Goal: Task Accomplishment & Management: Manage account settings

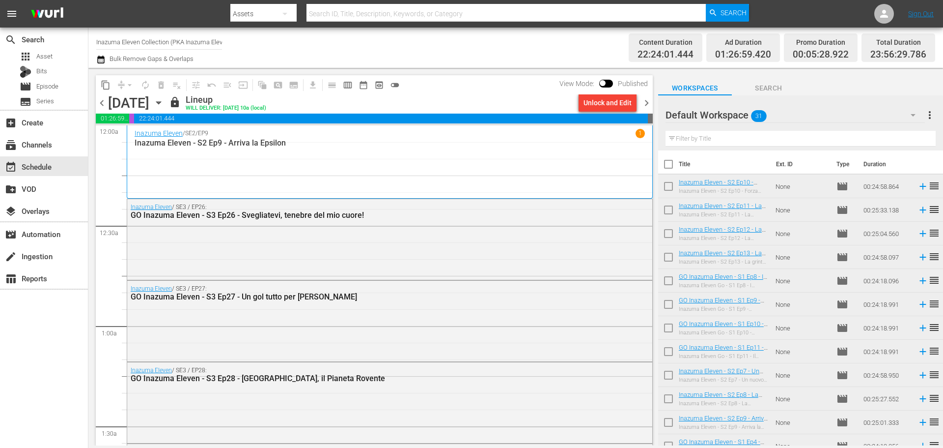
click at [644, 101] on span "chevron_right" at bounding box center [647, 103] width 12 height 12
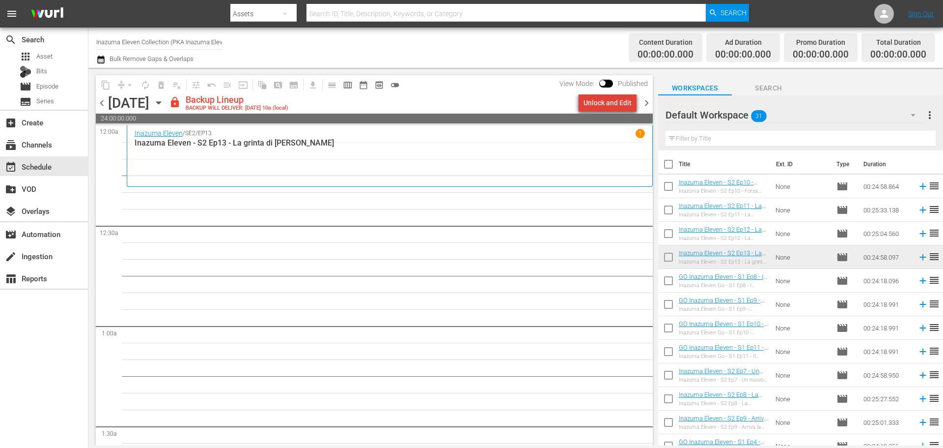
click at [619, 108] on div "Unlock and Edit" at bounding box center [608, 103] width 48 height 18
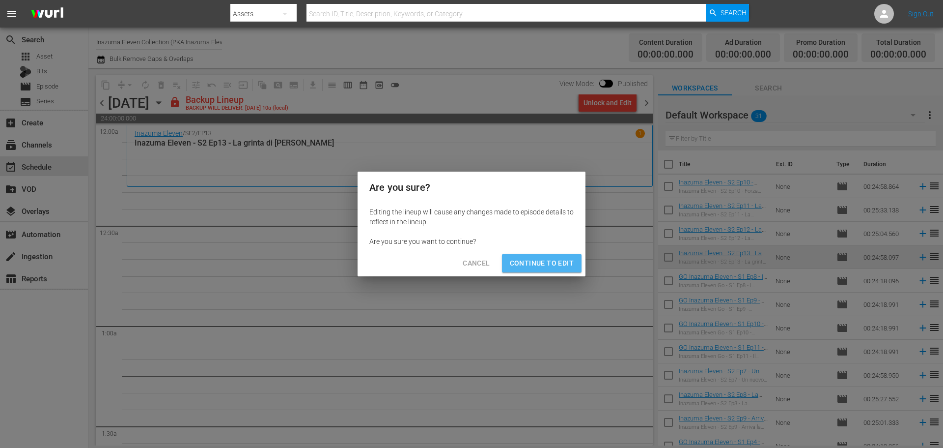
click at [566, 255] on button "Continue to Edit" at bounding box center [542, 263] width 80 height 18
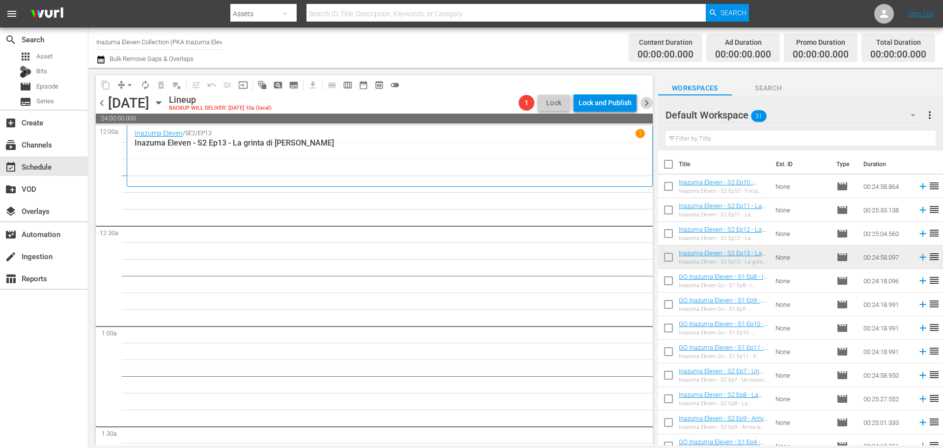
drag, startPoint x: 651, startPoint y: 107, endPoint x: 640, endPoint y: 110, distance: 11.2
click at [650, 107] on span "chevron_right" at bounding box center [647, 103] width 12 height 12
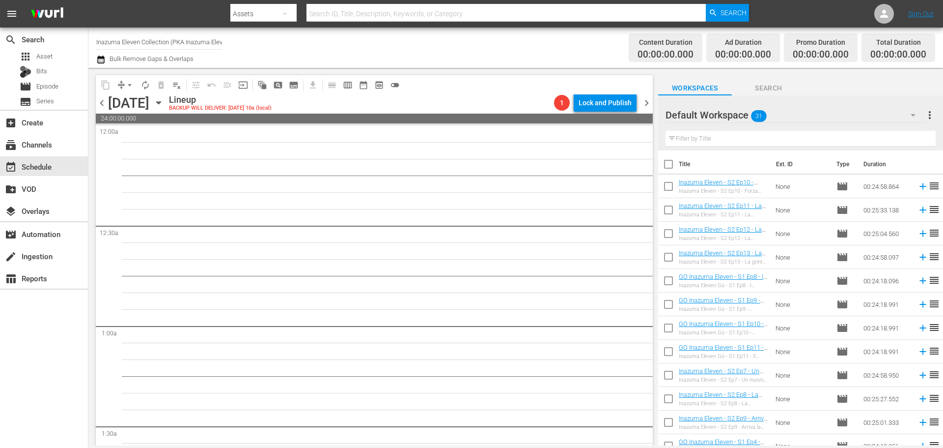
click at [649, 100] on span "chevron_right" at bounding box center [647, 103] width 12 height 12
click at [105, 104] on span "chevron_left" at bounding box center [102, 103] width 12 height 12
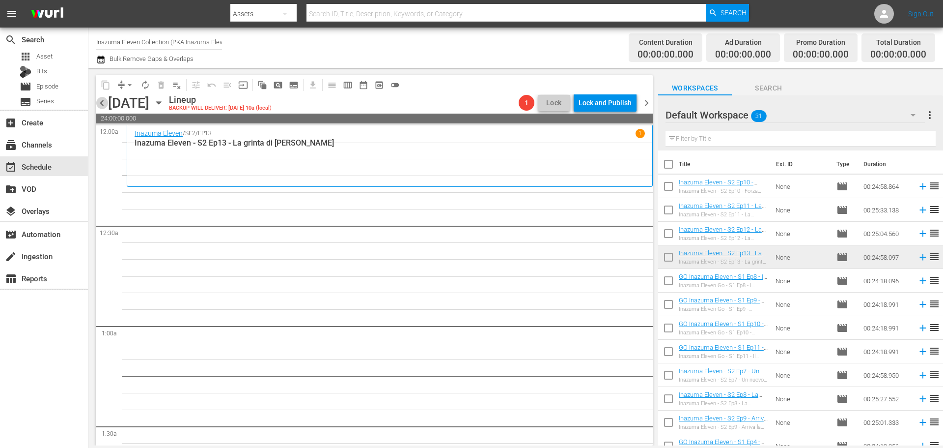
click at [105, 104] on span "chevron_left" at bounding box center [102, 103] width 12 height 12
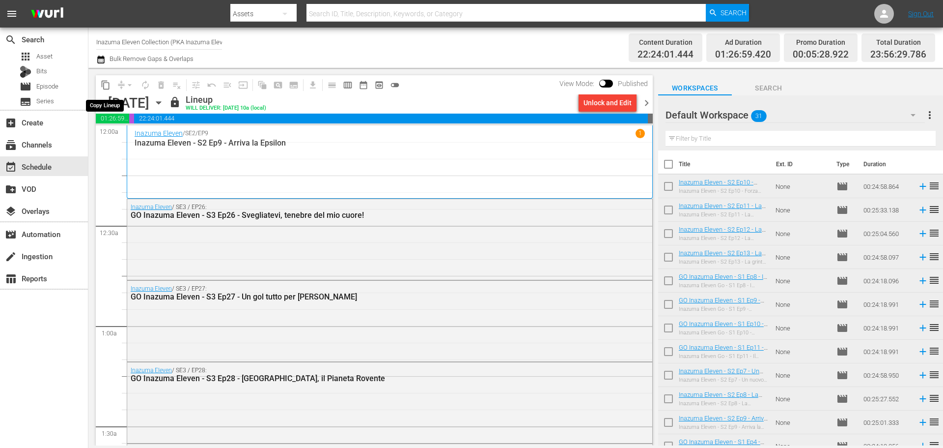
click at [103, 88] on span "content_copy" at bounding box center [106, 85] width 10 height 10
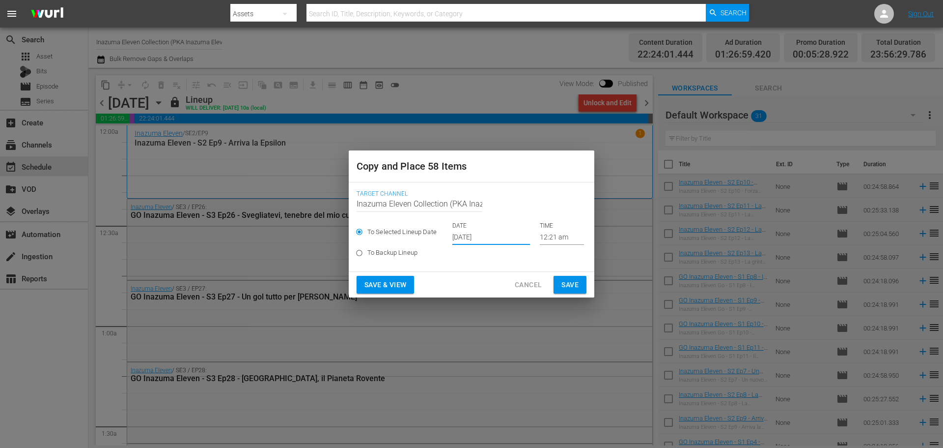
click at [486, 233] on input "[DATE]" at bounding box center [491, 237] width 78 height 15
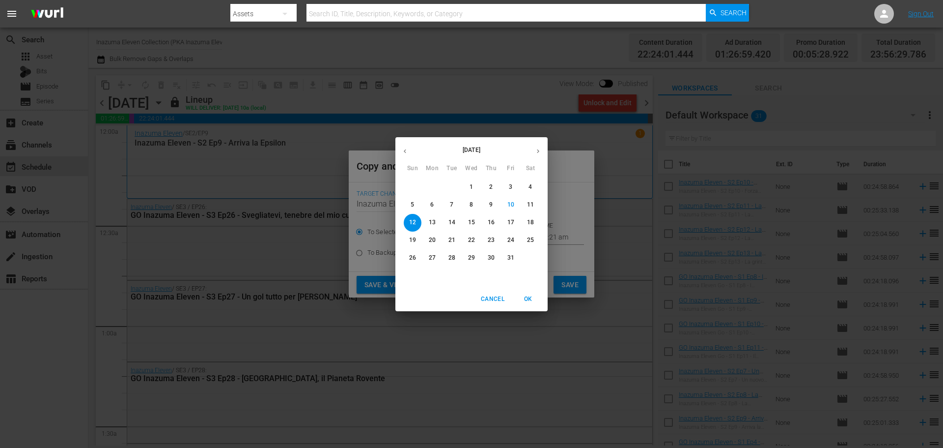
click at [509, 224] on p "17" at bounding box center [510, 222] width 7 height 8
type input "Oct 17th 2025"
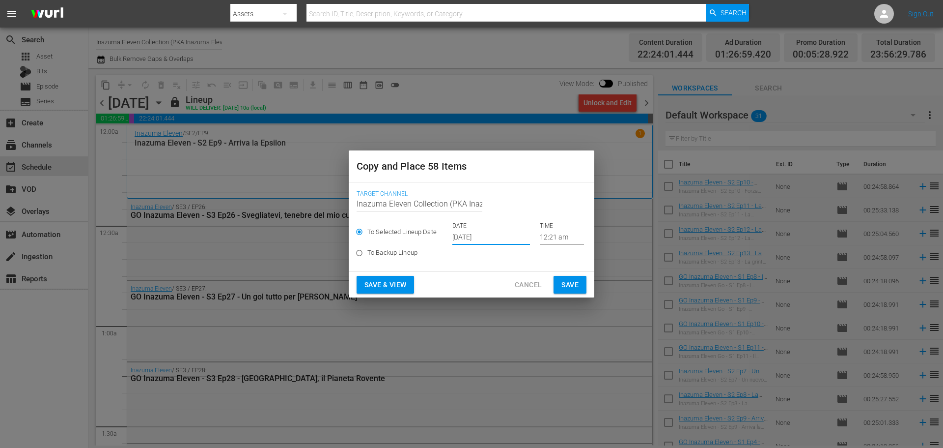
click at [370, 282] on span "Save & View" at bounding box center [386, 285] width 42 height 12
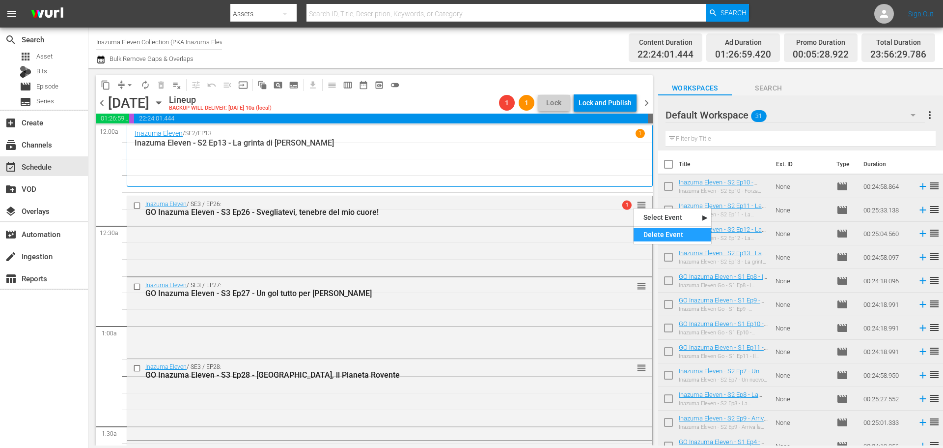
click at [641, 229] on div "Delete Event" at bounding box center [673, 234] width 78 height 13
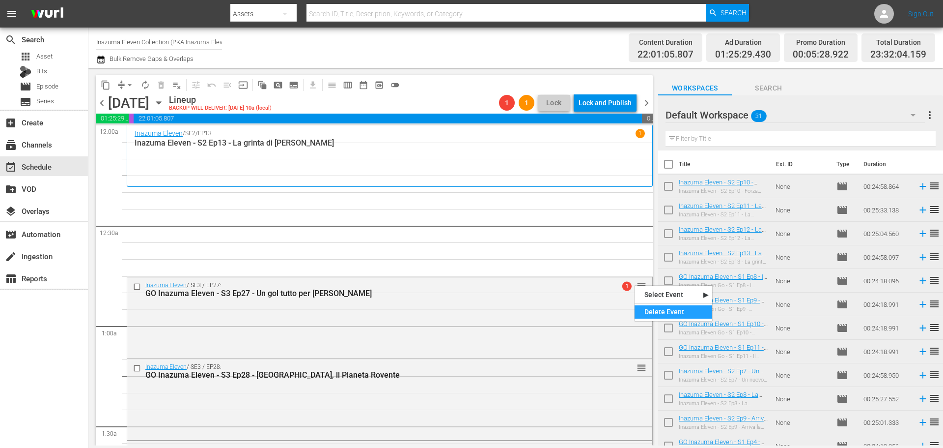
click at [651, 313] on div "Delete Event" at bounding box center [674, 311] width 78 height 13
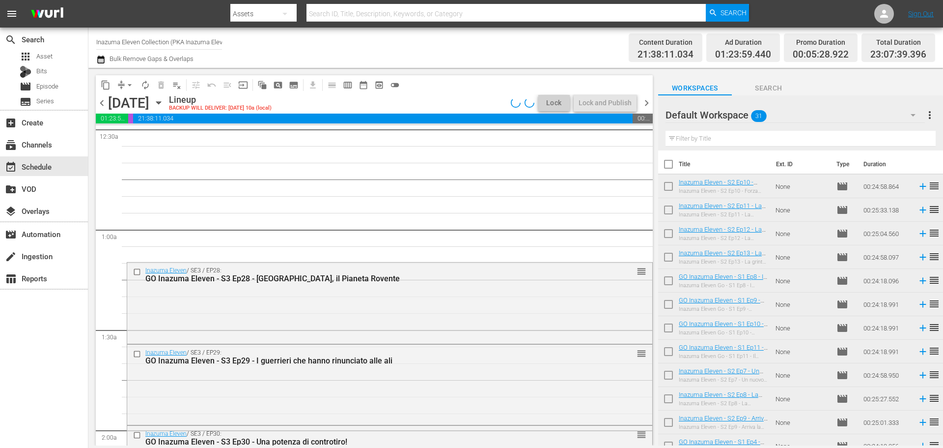
scroll to position [147, 0]
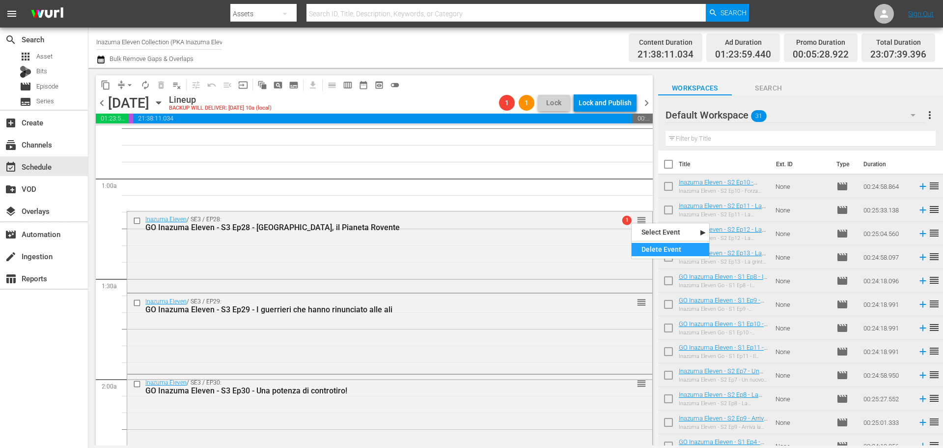
click at [648, 253] on div "Delete Event" at bounding box center [671, 249] width 78 height 13
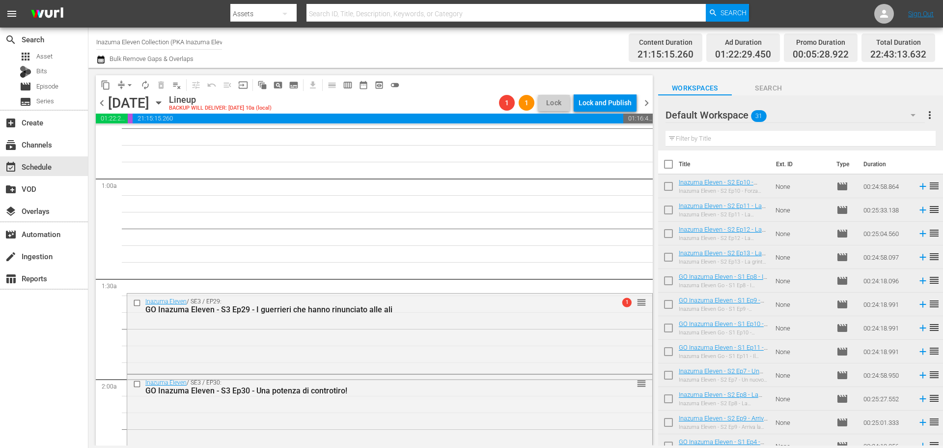
scroll to position [197, 0]
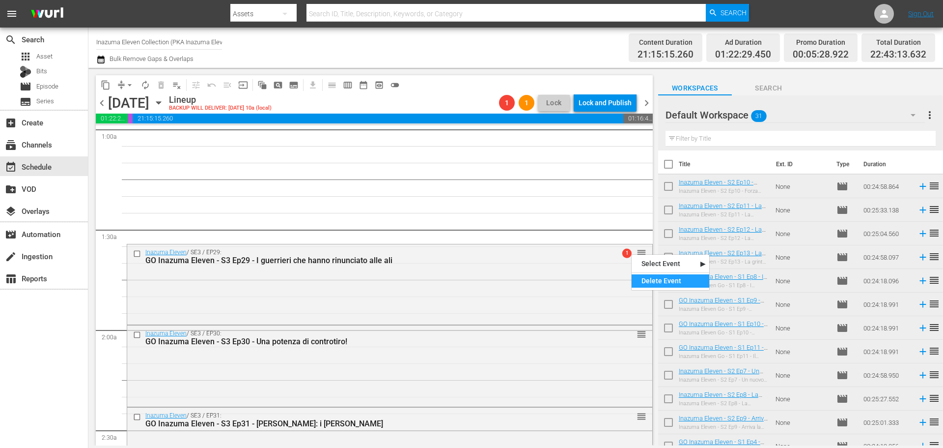
click at [646, 280] on div "Delete Event" at bounding box center [671, 280] width 78 height 13
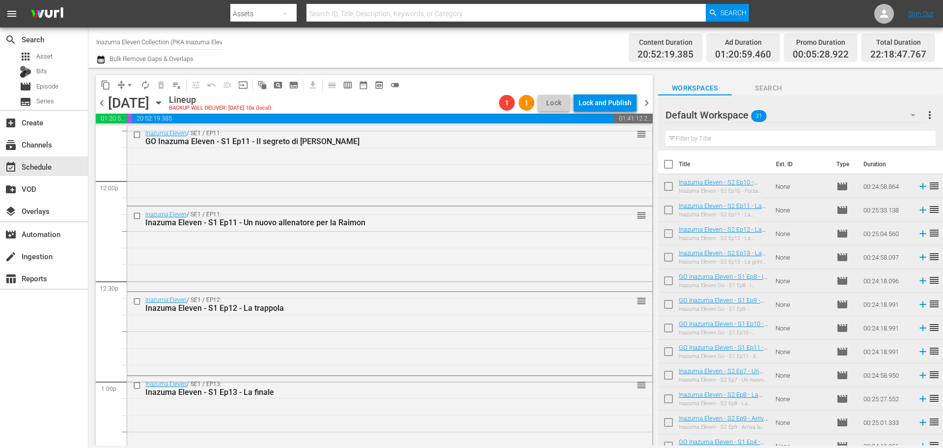
scroll to position [2358, 0]
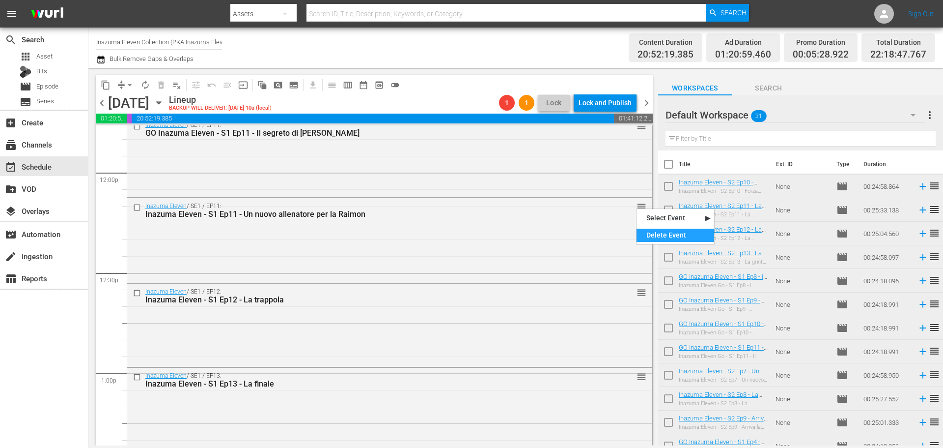
click at [643, 233] on div "Delete Event" at bounding box center [676, 234] width 78 height 13
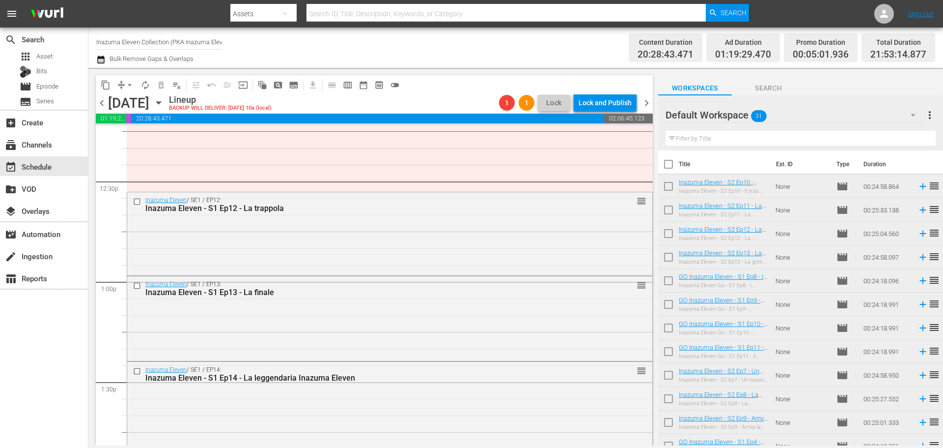
scroll to position [2456, 0]
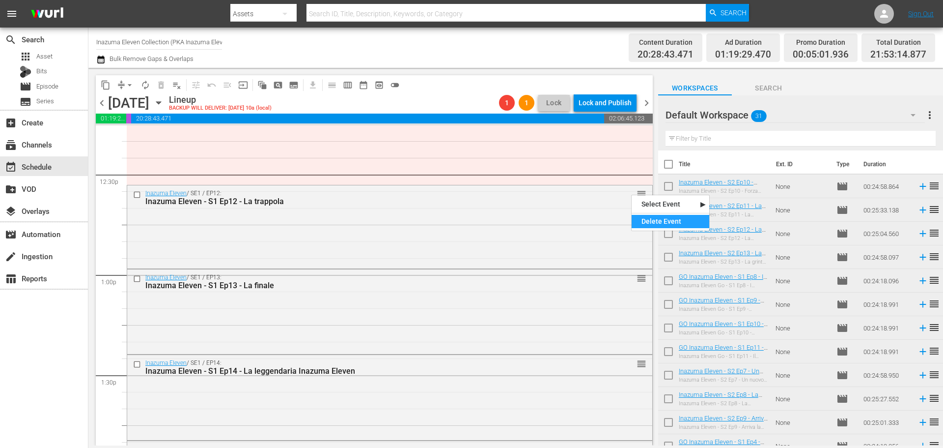
click at [644, 226] on div "Delete Event" at bounding box center [671, 221] width 78 height 13
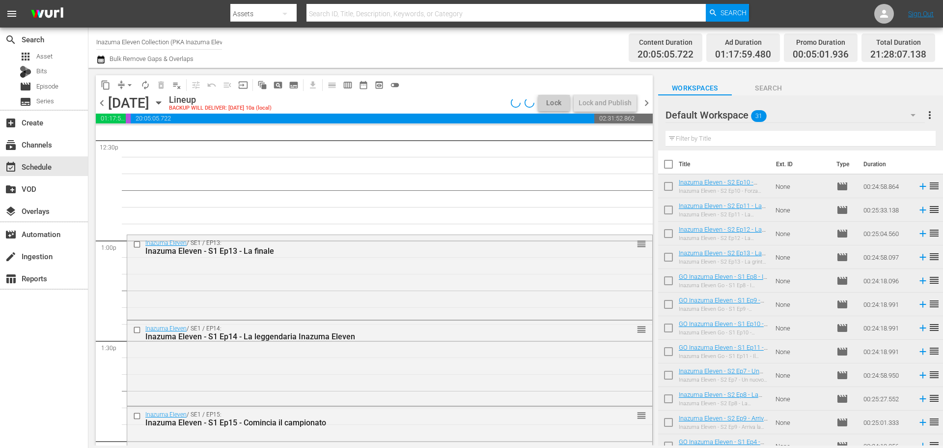
scroll to position [2505, 0]
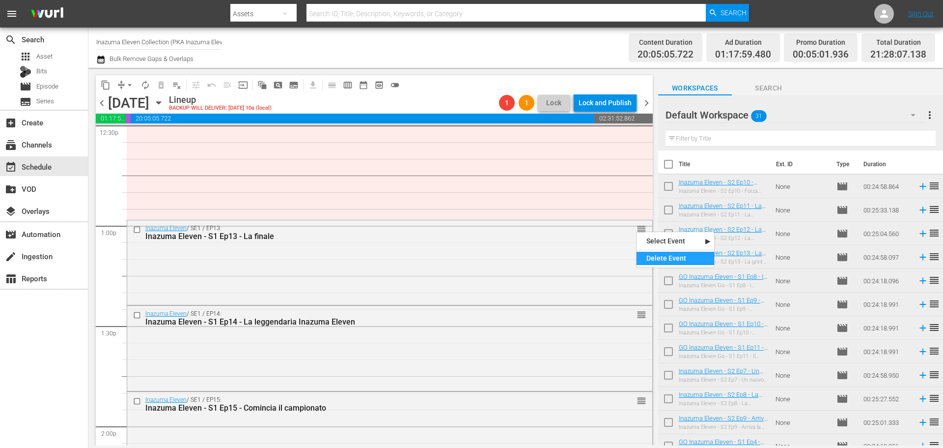
click at [651, 259] on div "Delete Event" at bounding box center [676, 258] width 78 height 13
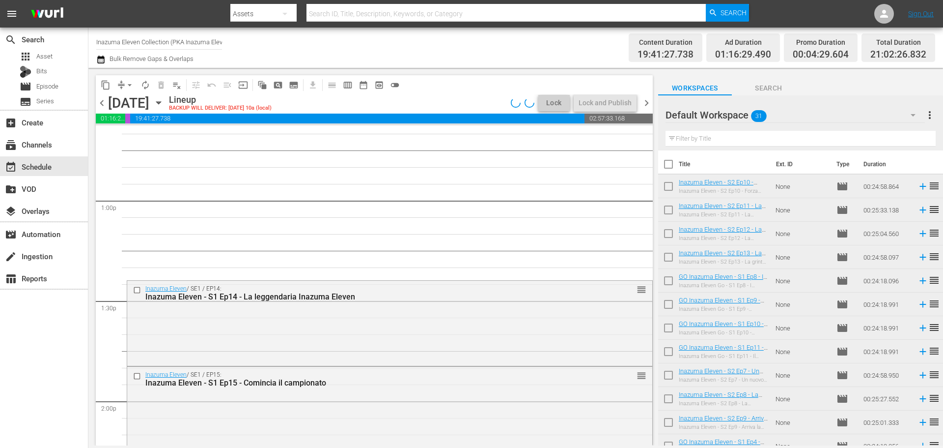
scroll to position [2555, 0]
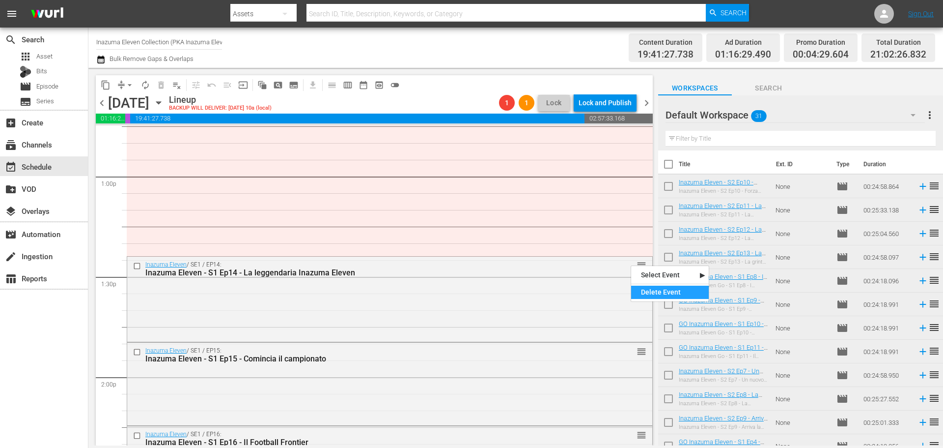
click at [651, 286] on div "Delete Event" at bounding box center [670, 291] width 78 height 13
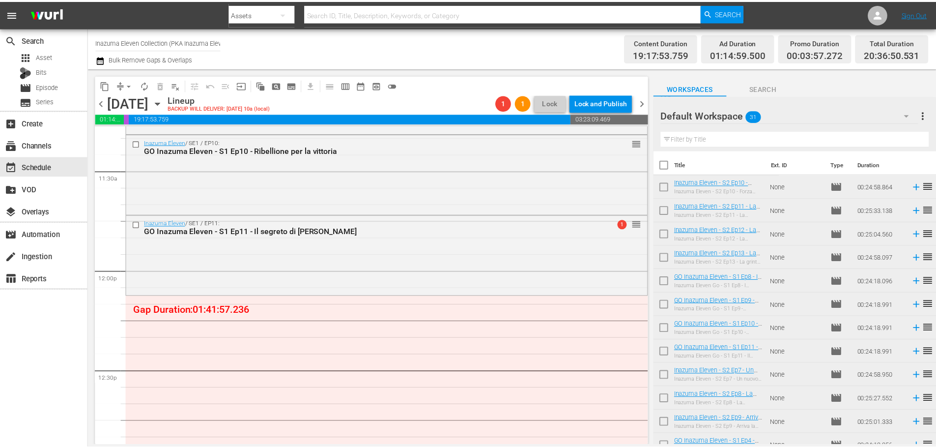
scroll to position [2309, 0]
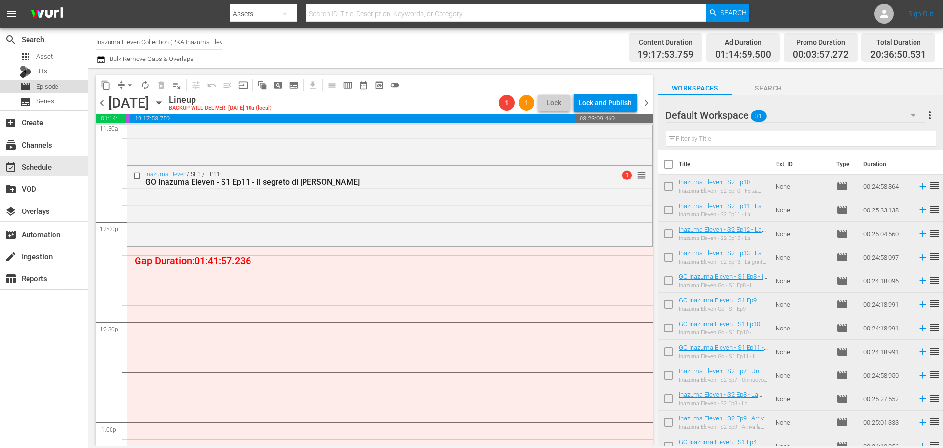
click at [55, 84] on span "Episode" at bounding box center [47, 87] width 22 height 10
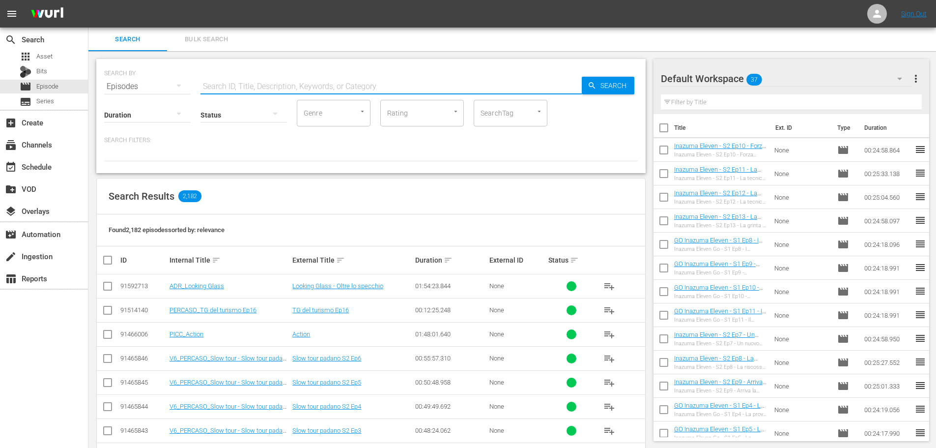
click at [252, 83] on input "text" at bounding box center [390, 87] width 381 height 24
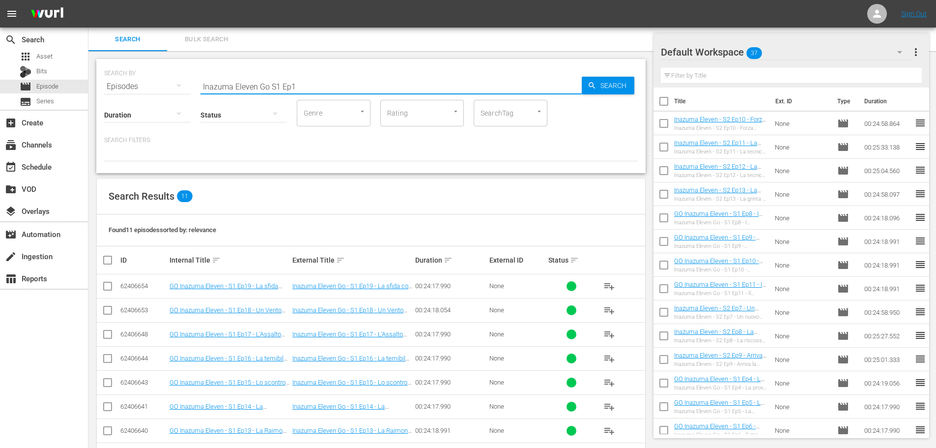
scroll to position [98, 0]
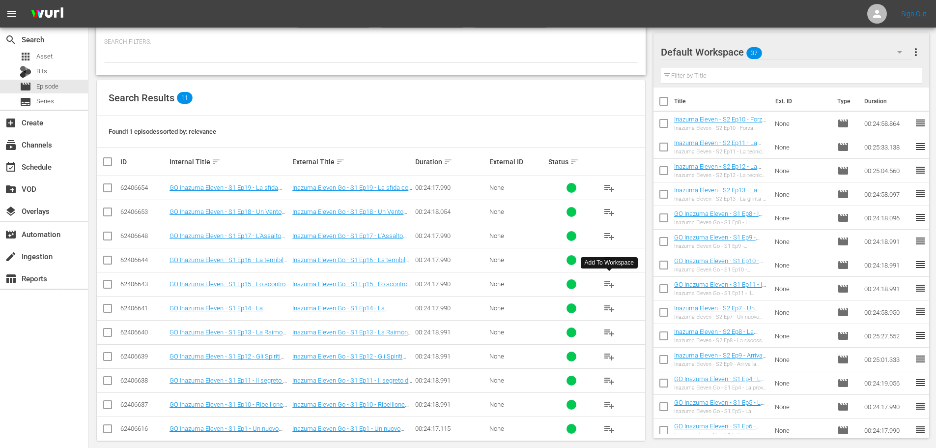
type input "Inazuma Eleven Go S1 Ep1"
click at [608, 286] on span "playlist_add" at bounding box center [609, 284] width 12 height 12
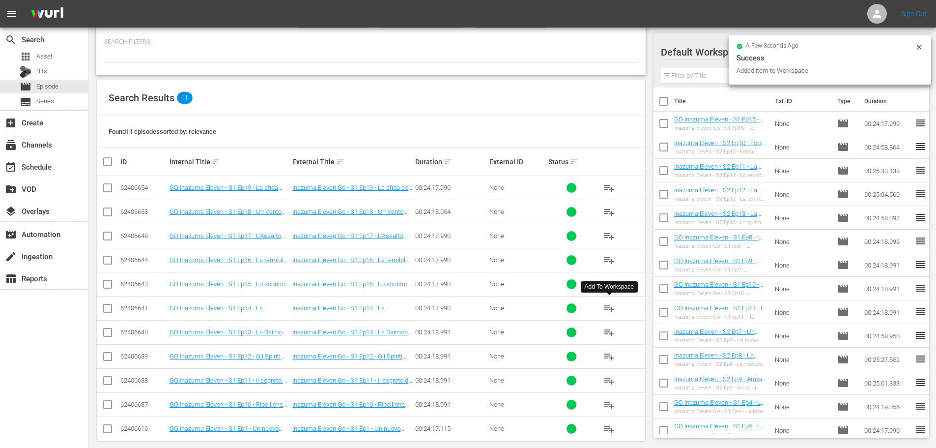
click at [607, 307] on span "playlist_add" at bounding box center [609, 308] width 12 height 12
click at [610, 332] on span "playlist_add" at bounding box center [609, 332] width 12 height 12
click at [607, 355] on span "playlist_add" at bounding box center [609, 356] width 12 height 12
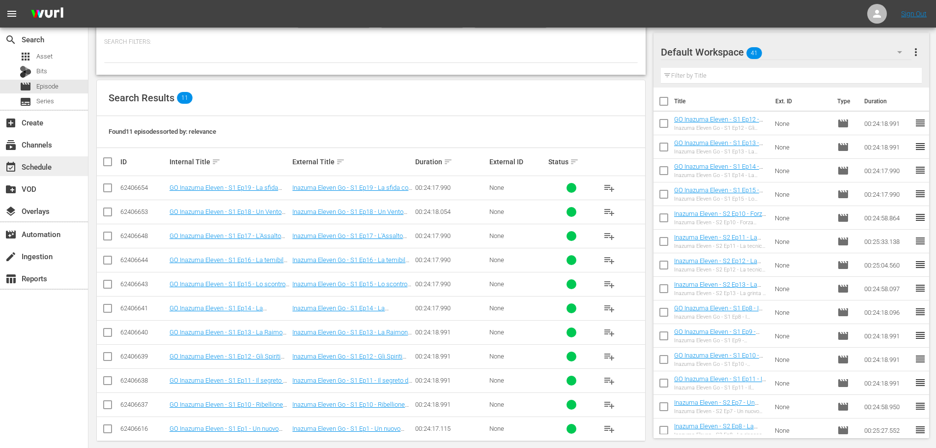
click at [60, 169] on div "event_available Schedule" at bounding box center [44, 166] width 88 height 20
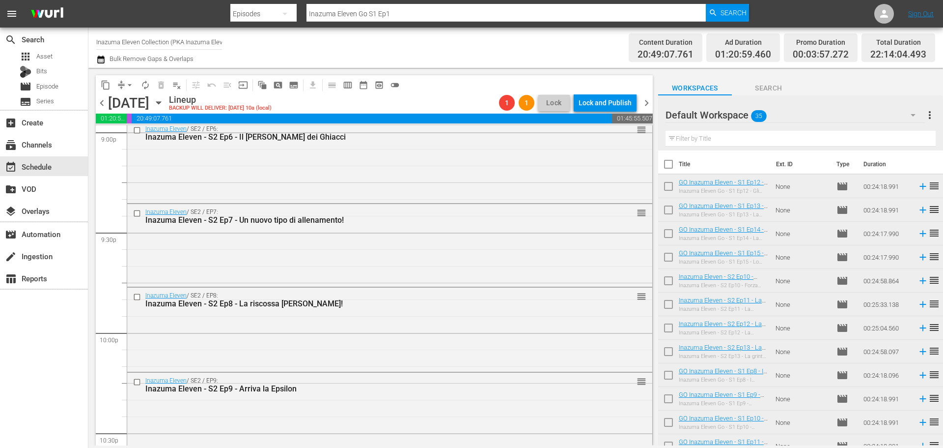
scroll to position [4546, 0]
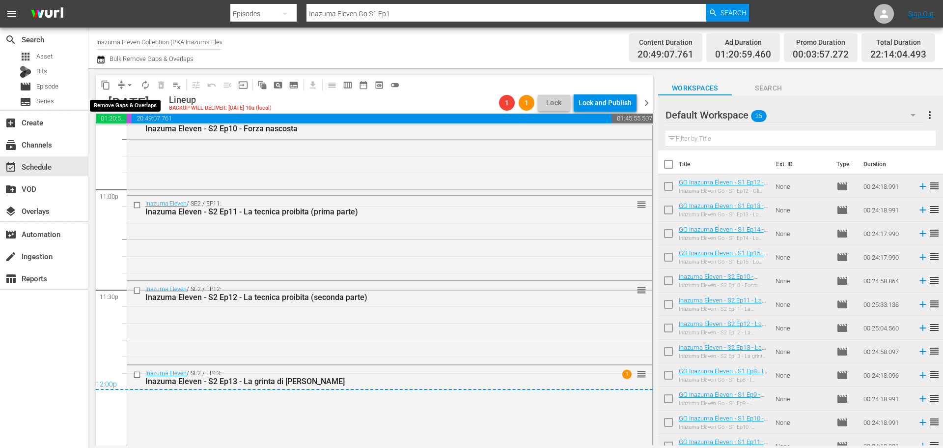
click at [130, 84] on span "arrow_drop_down" at bounding box center [130, 85] width 10 height 10
click at [137, 140] on li "Align to End of Previous Day" at bounding box center [130, 137] width 103 height 16
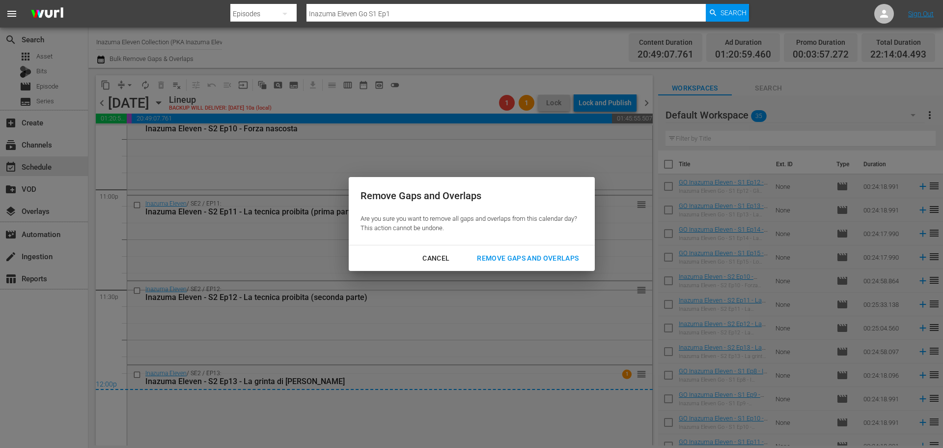
click at [546, 260] on div "Remove Gaps and Overlaps" at bounding box center [527, 258] width 117 height 12
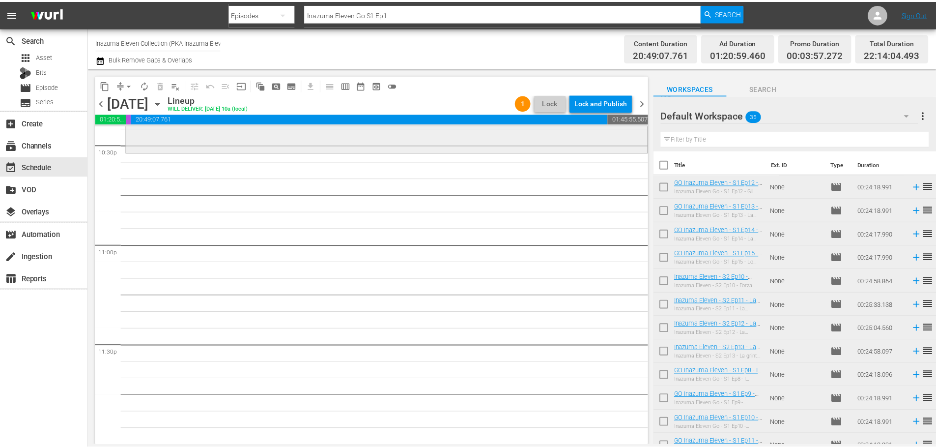
scroll to position [4343, 0]
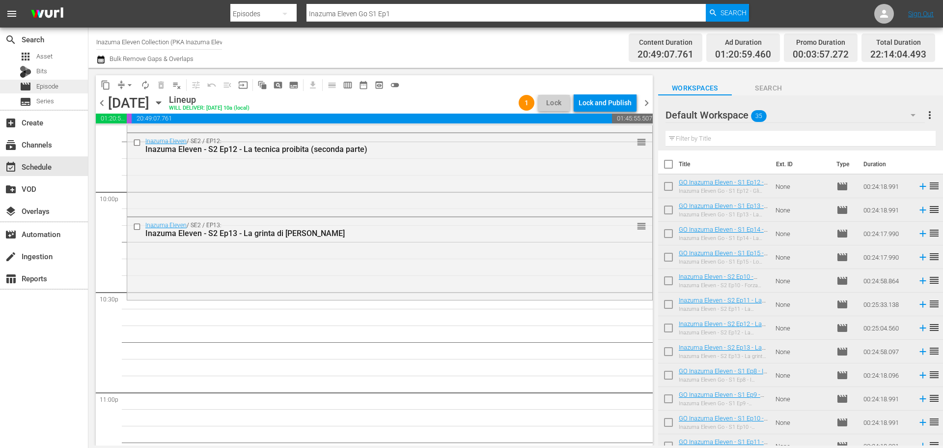
click at [57, 88] on span "Episode" at bounding box center [47, 87] width 22 height 10
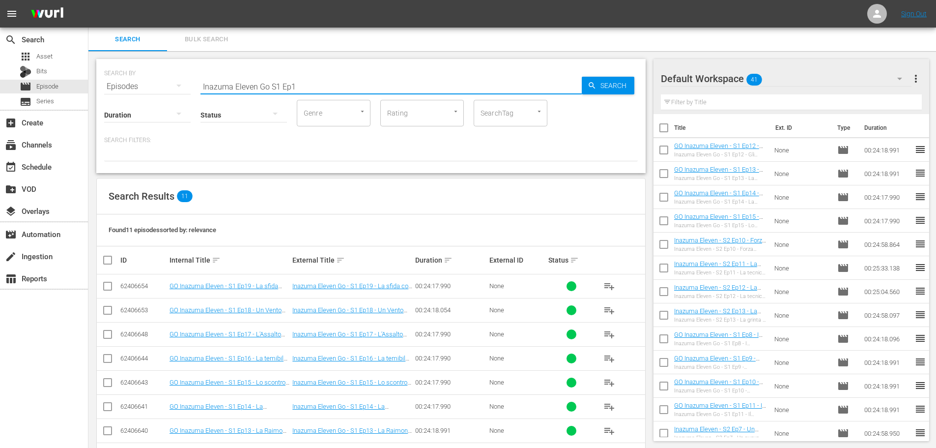
click at [268, 84] on input "Inazuma Eleven Go S1 Ep1" at bounding box center [390, 87] width 381 height 24
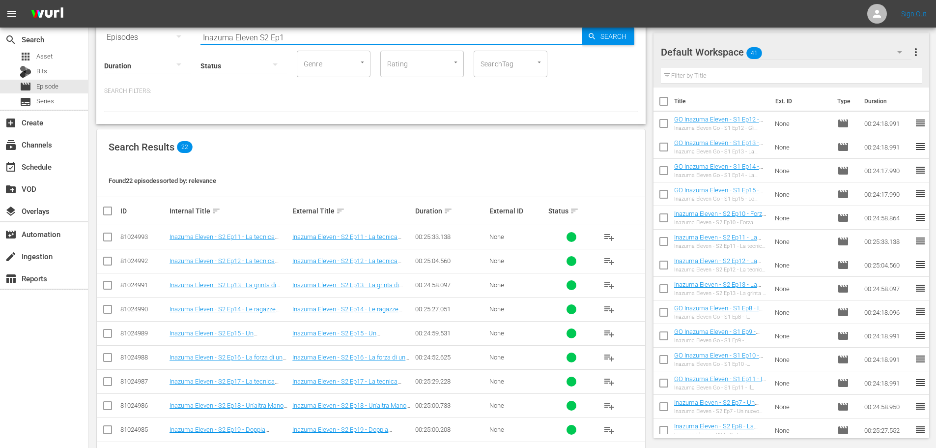
scroll to position [197, 0]
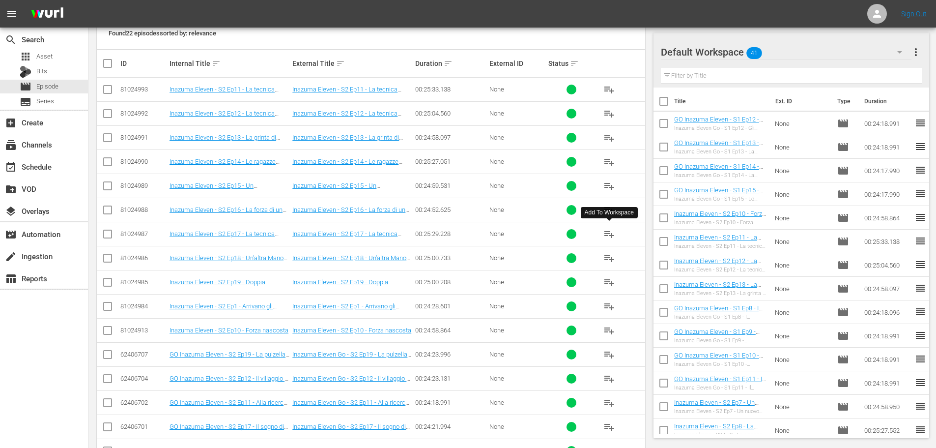
type input "Inazuma Eleven S2 Ep1"
click at [606, 236] on span "playlist_add" at bounding box center [609, 234] width 12 height 12
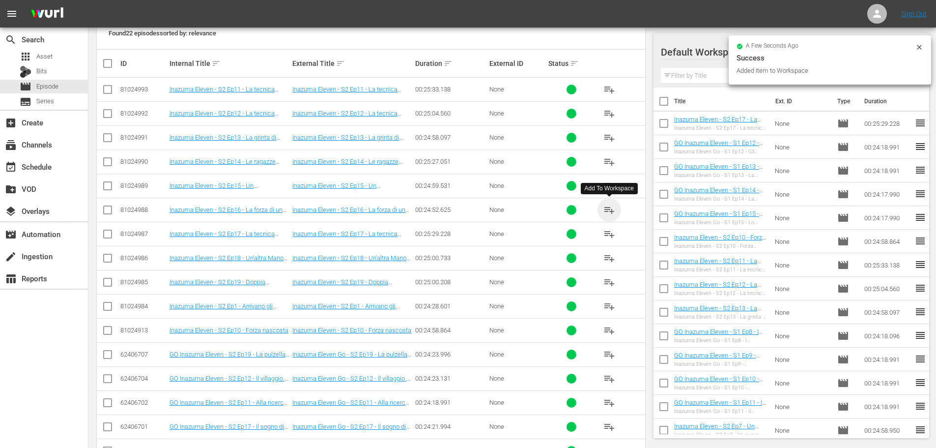
click at [611, 210] on span "playlist_add" at bounding box center [609, 210] width 12 height 12
click at [613, 186] on span "playlist_add" at bounding box center [609, 186] width 12 height 12
click at [610, 163] on span "playlist_add" at bounding box center [609, 162] width 12 height 12
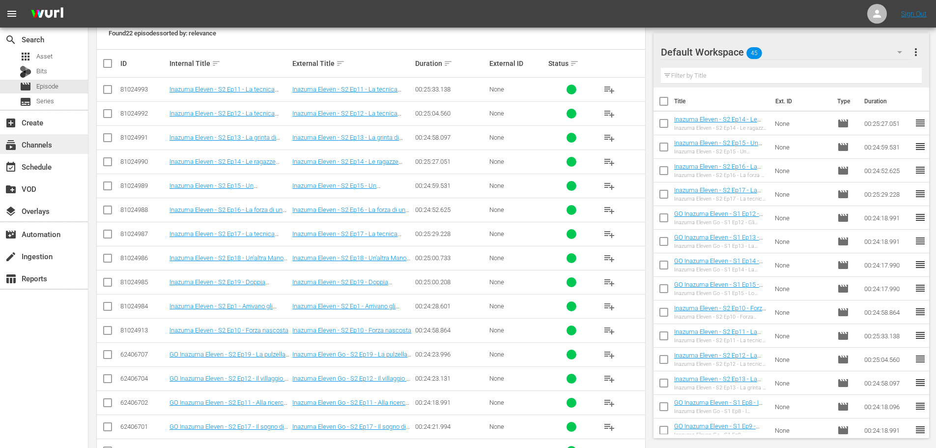
click at [49, 147] on div "subscriptions Channels" at bounding box center [27, 143] width 55 height 9
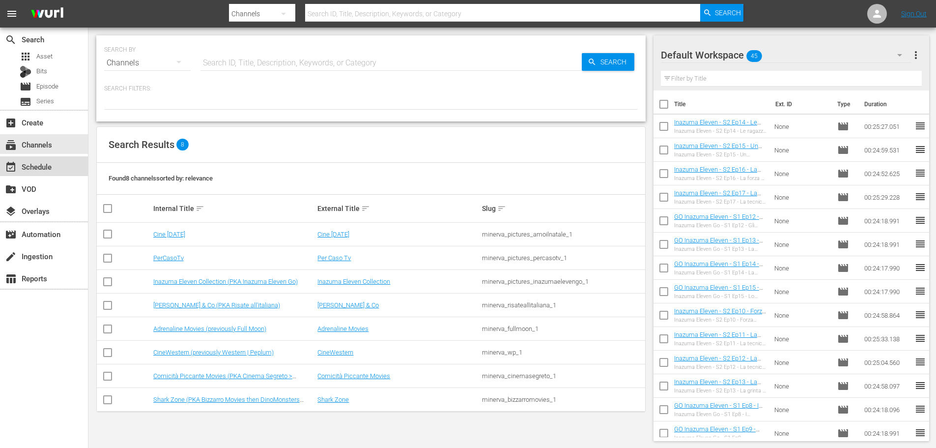
click at [63, 172] on div "event_available Schedule" at bounding box center [44, 166] width 88 height 20
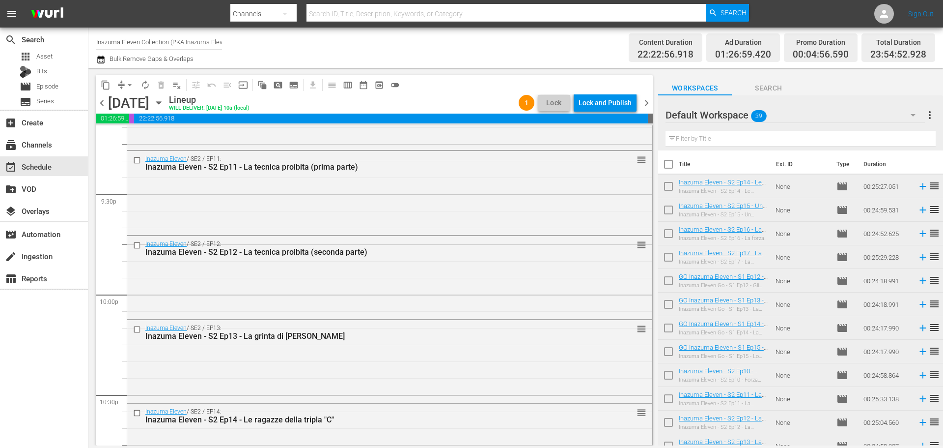
scroll to position [4535, 0]
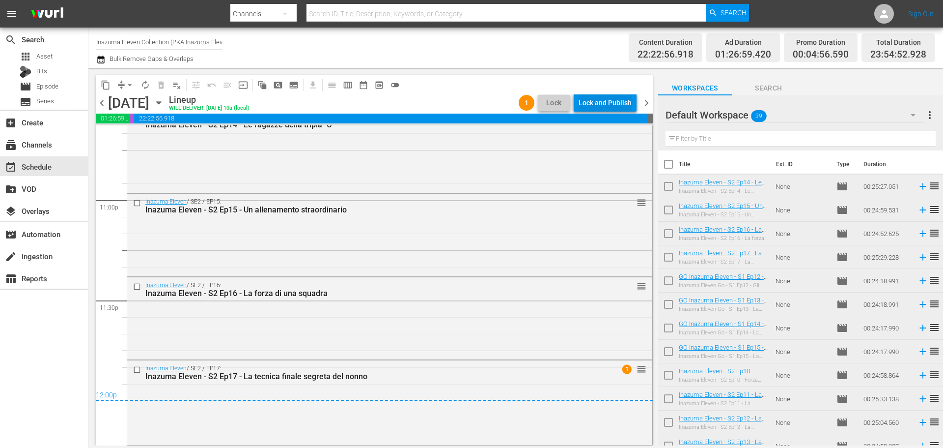
click at [614, 99] on div "Lock and Publish" at bounding box center [605, 103] width 53 height 18
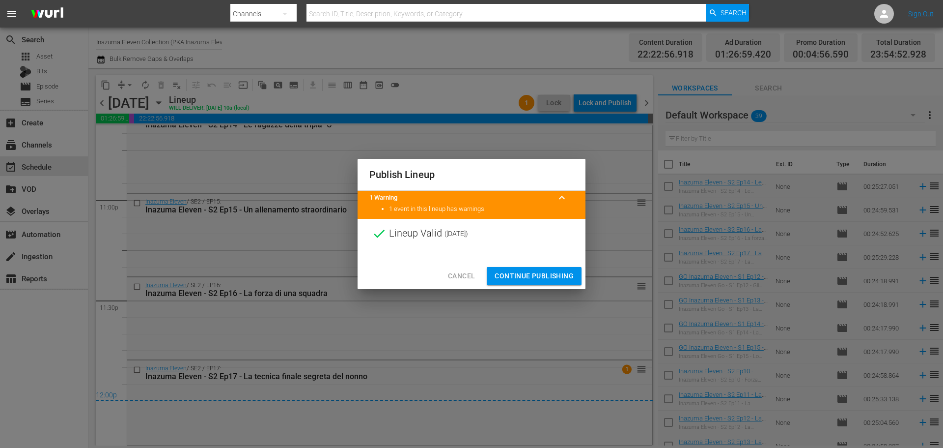
click at [574, 275] on button "Continue Publishing" at bounding box center [534, 276] width 95 height 18
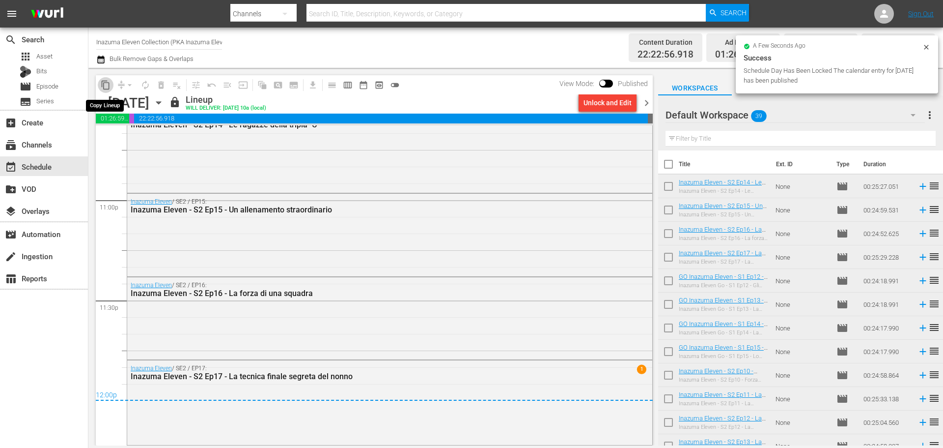
click at [106, 88] on span "content_copy" at bounding box center [106, 85] width 10 height 10
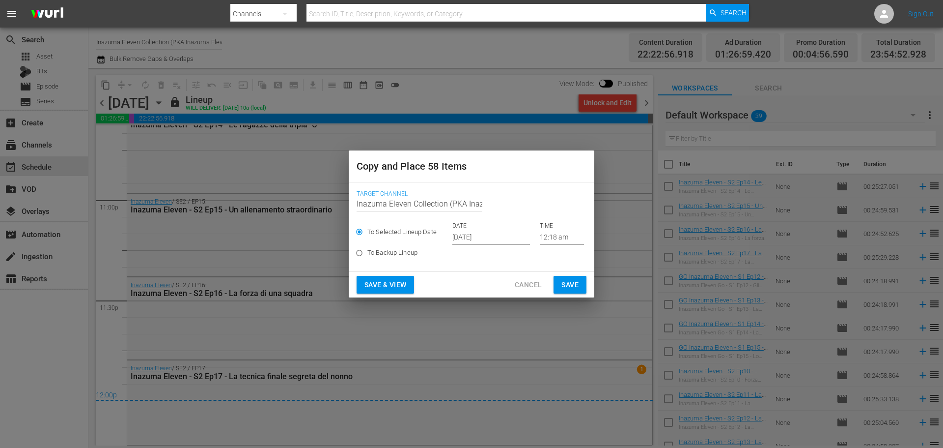
click at [484, 236] on input "[DATE]" at bounding box center [491, 237] width 78 height 15
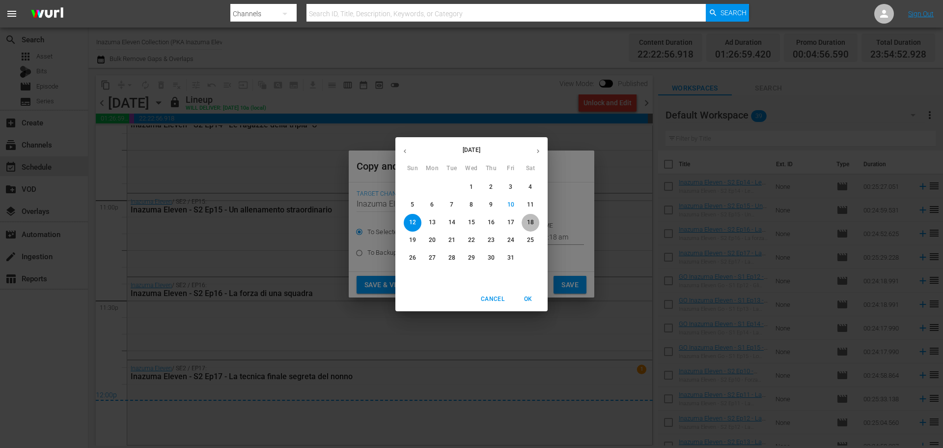
click at [532, 226] on p "18" at bounding box center [530, 222] width 7 height 8
type input "Oct 18th 2025"
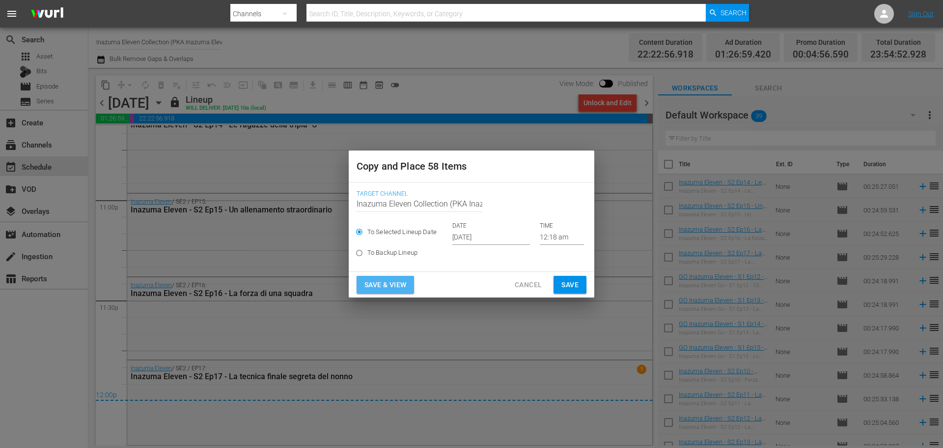
click at [391, 285] on span "Save & View" at bounding box center [386, 285] width 42 height 12
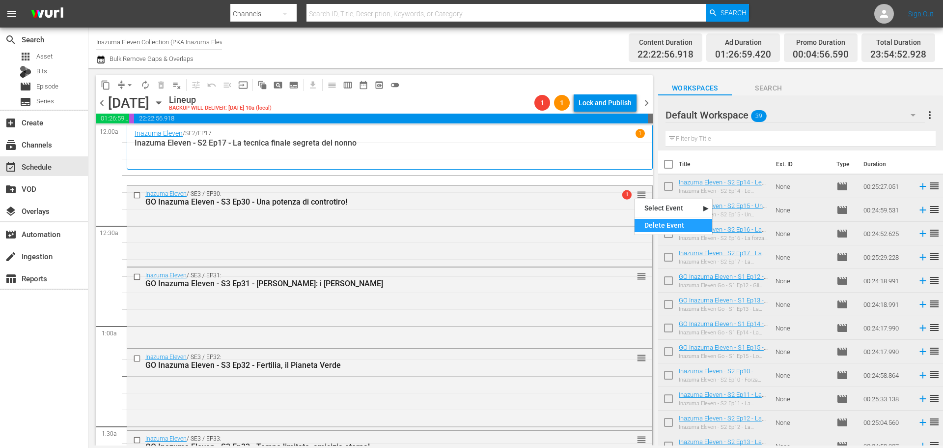
click at [655, 229] on div "Delete Event" at bounding box center [674, 225] width 78 height 13
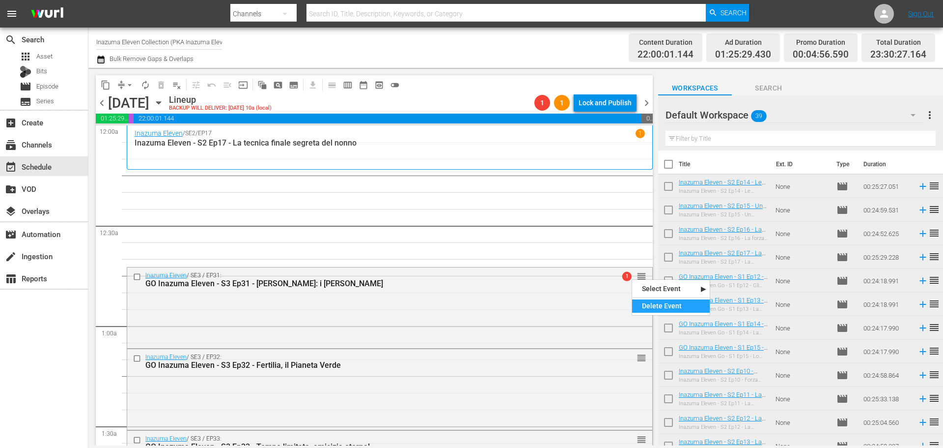
click at [658, 306] on div "Delete Event" at bounding box center [671, 305] width 78 height 13
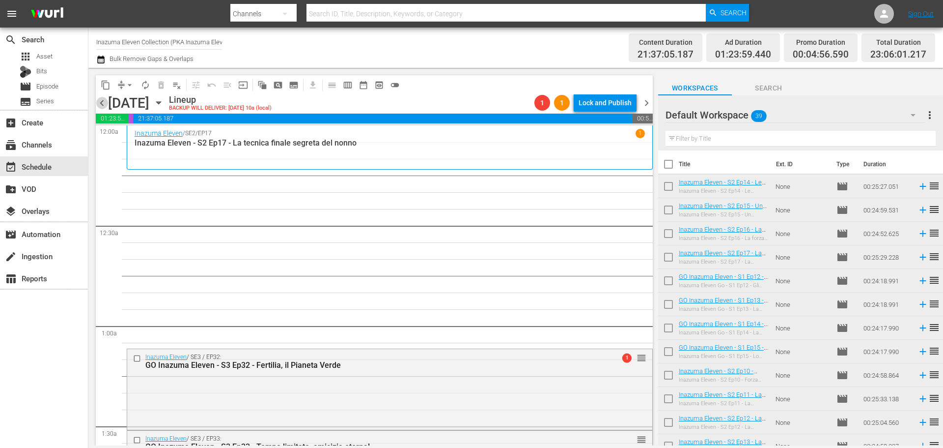
click at [102, 100] on span "chevron_left" at bounding box center [102, 103] width 12 height 12
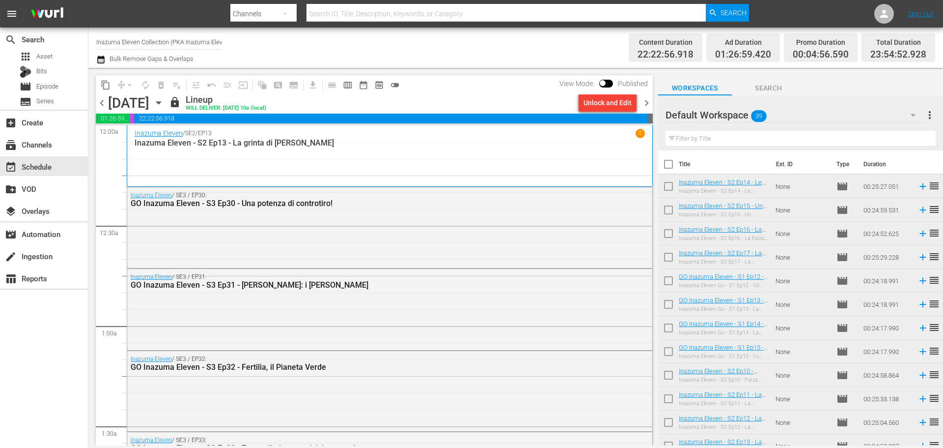
click at [647, 104] on span "chevron_right" at bounding box center [647, 103] width 12 height 12
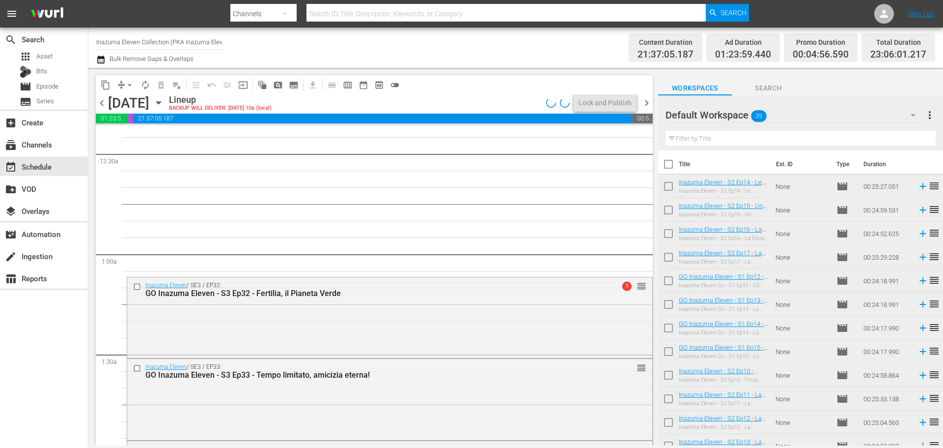
scroll to position [98, 0]
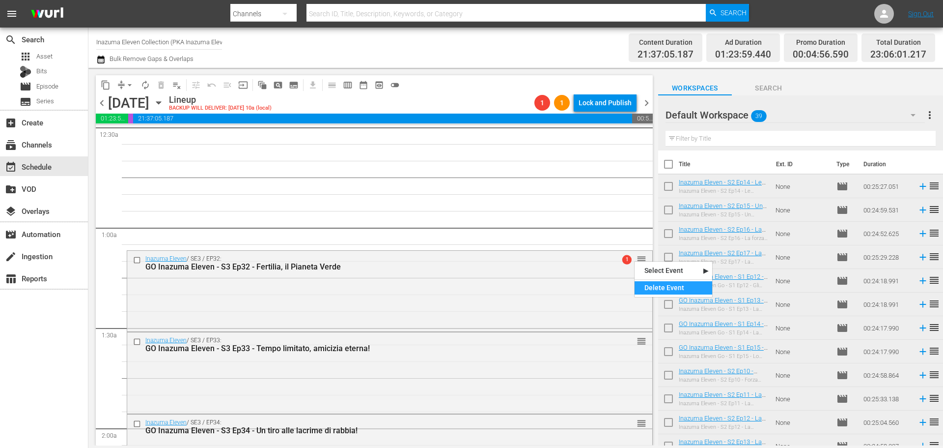
click at [659, 290] on div "Delete Event" at bounding box center [674, 287] width 78 height 13
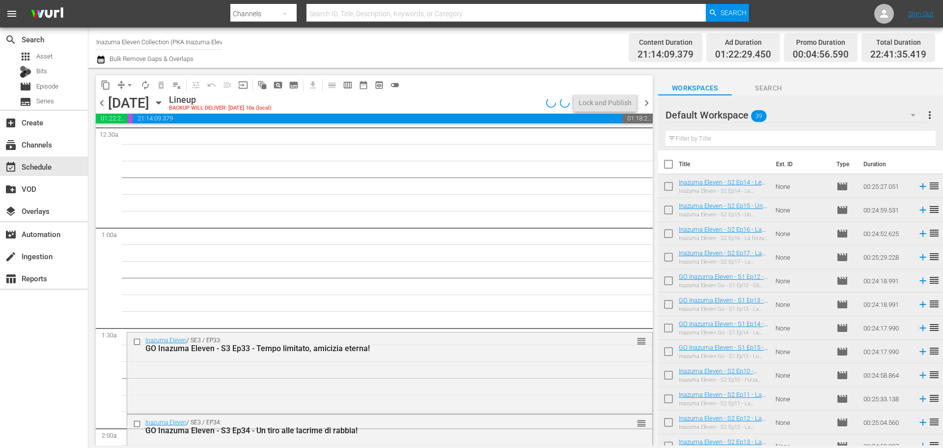
scroll to position [147, 0]
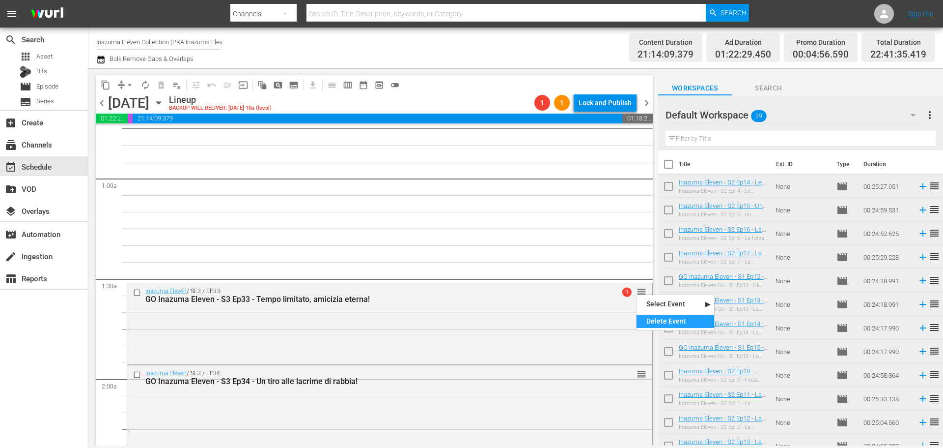
click at [654, 322] on div "Delete Event" at bounding box center [676, 320] width 78 height 13
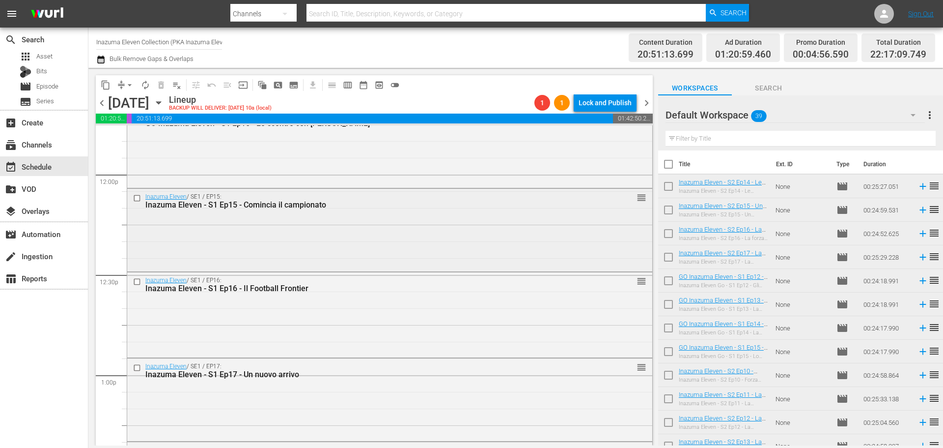
scroll to position [2358, 0]
click at [640, 221] on div "Delete Event" at bounding box center [672, 222] width 78 height 13
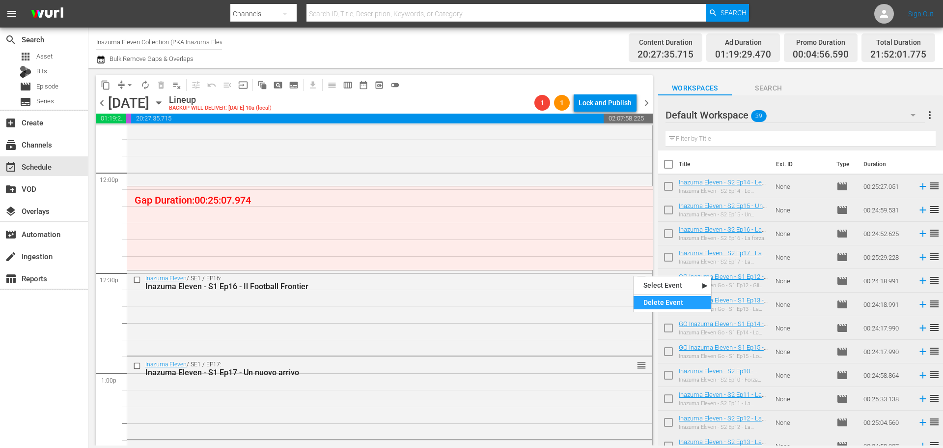
click at [650, 307] on div "Delete Event" at bounding box center [673, 302] width 78 height 13
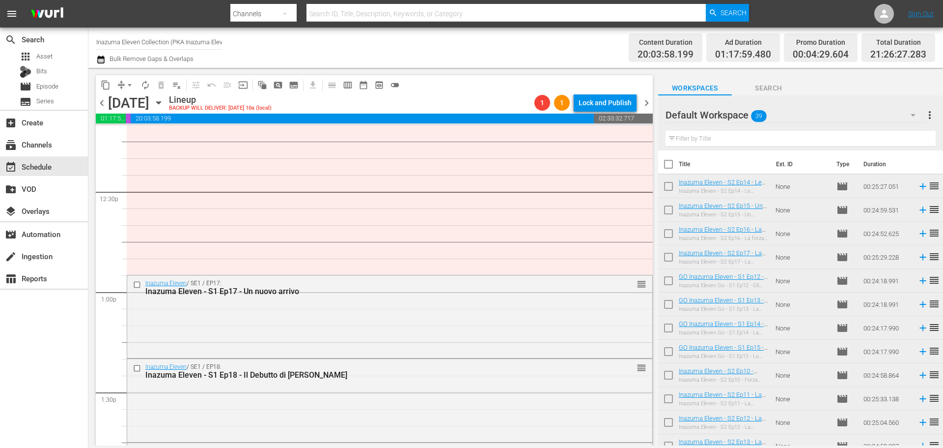
scroll to position [2456, 0]
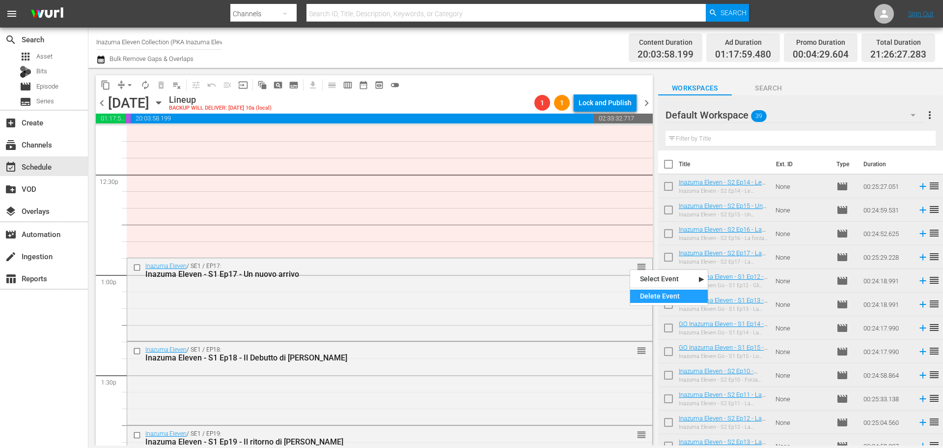
click at [644, 295] on div "Delete Event" at bounding box center [669, 295] width 78 height 13
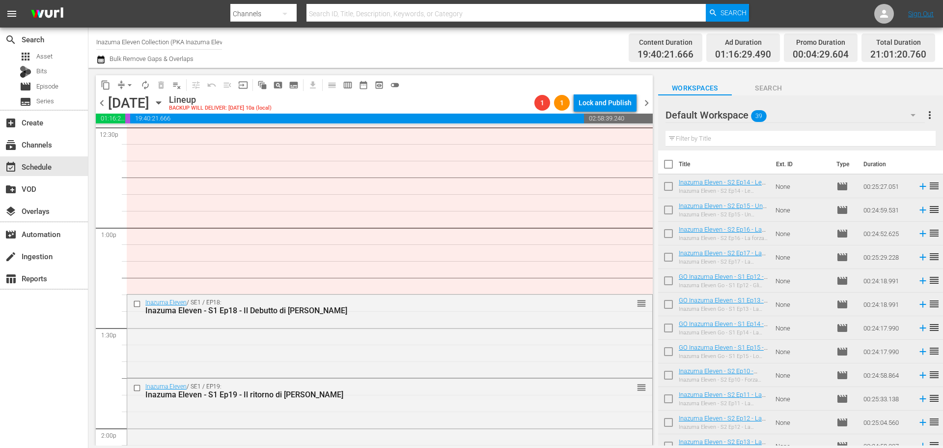
scroll to position [2505, 0]
click at [646, 324] on div "Delete Event" at bounding box center [673, 327] width 78 height 13
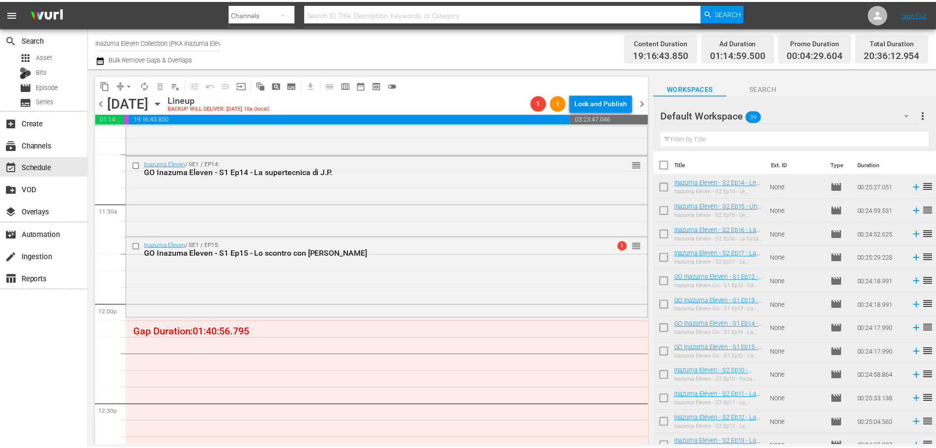
scroll to position [2211, 0]
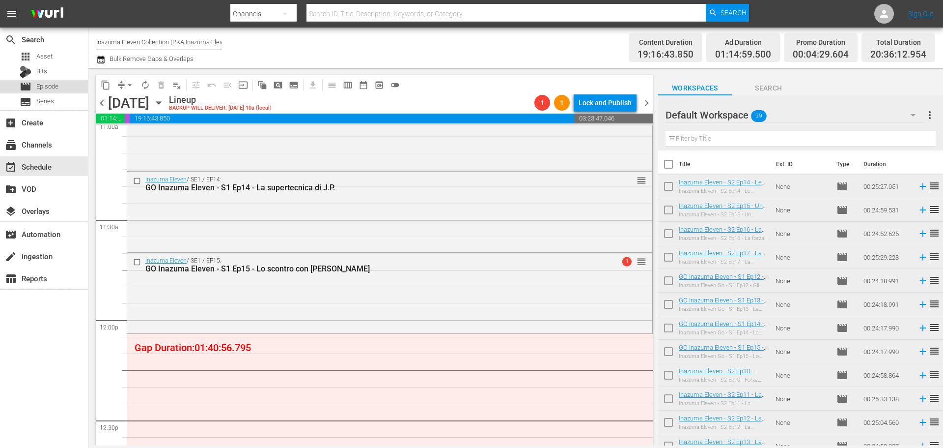
click at [62, 89] on div "movie Episode" at bounding box center [44, 87] width 88 height 14
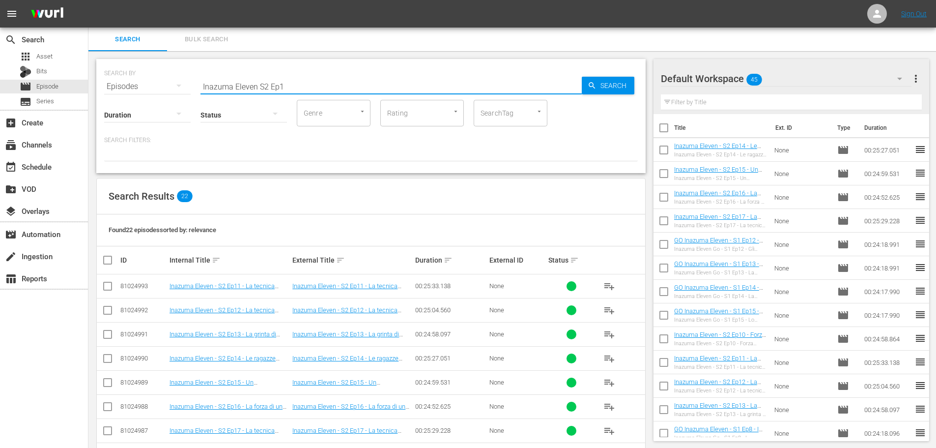
click at [265, 87] on input "Inazuma Eleven S2 Ep1" at bounding box center [390, 87] width 381 height 24
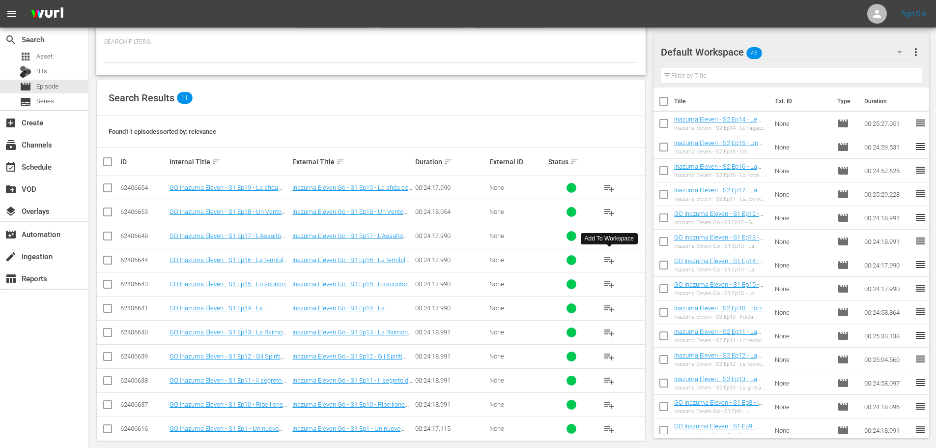
scroll to position [110, 0]
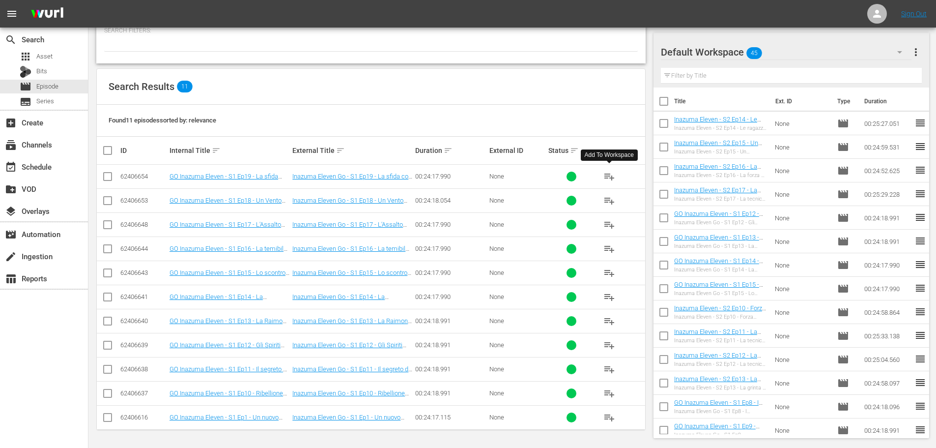
type input "Inazuma Eleven Go S1 Ep1"
click at [606, 177] on span "playlist_add" at bounding box center [609, 176] width 12 height 12
click at [610, 201] on span "playlist_add" at bounding box center [609, 201] width 12 height 12
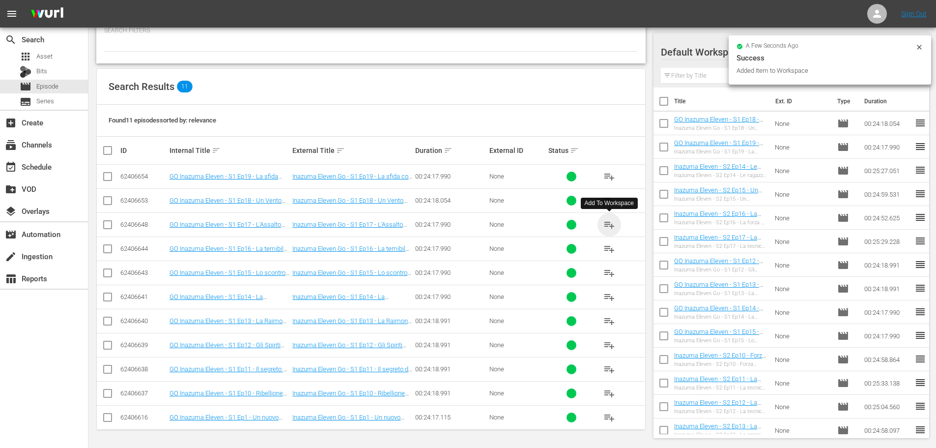
click at [610, 224] on span "playlist_add" at bounding box center [609, 225] width 12 height 12
click at [606, 249] on span "playlist_add" at bounding box center [609, 249] width 12 height 12
click at [73, 161] on div "event_available Schedule" at bounding box center [44, 166] width 88 height 20
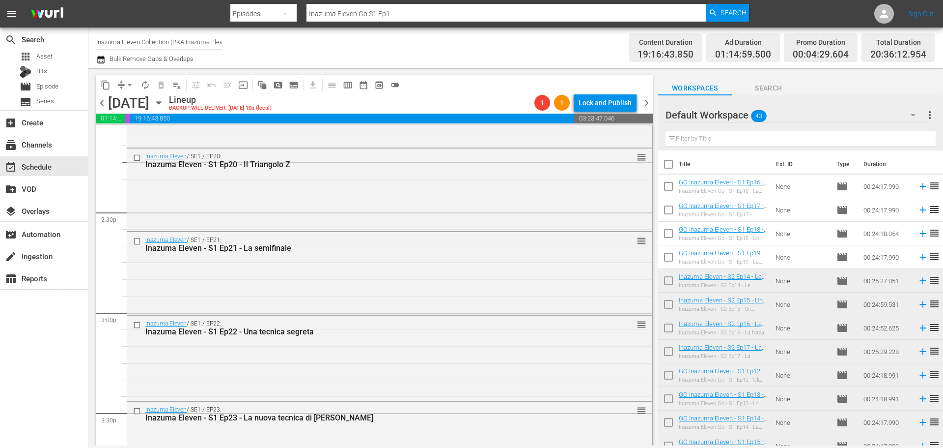
scroll to position [2930, 0]
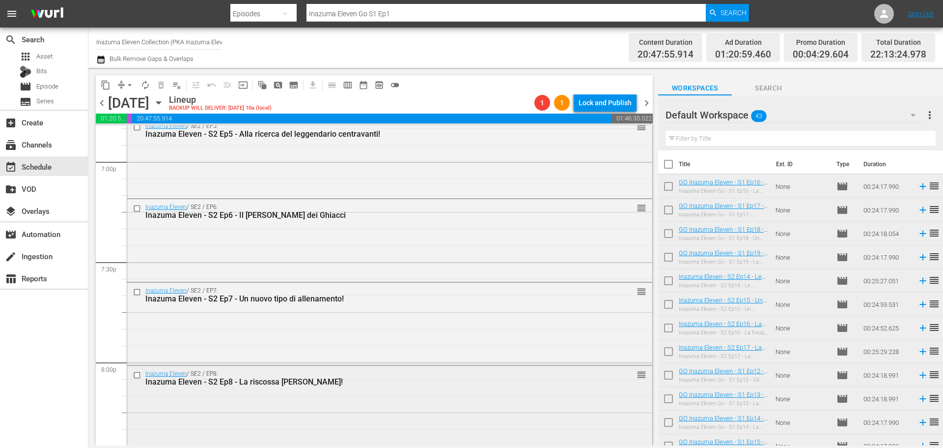
scroll to position [4017, 0]
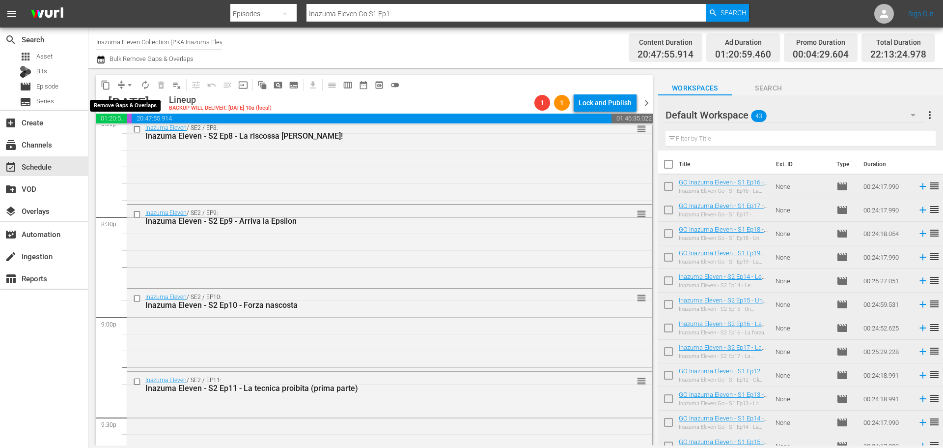
click at [128, 84] on span "arrow_drop_down" at bounding box center [130, 85] width 10 height 10
click at [130, 137] on li "Align to End of Previous Day" at bounding box center [130, 137] width 103 height 16
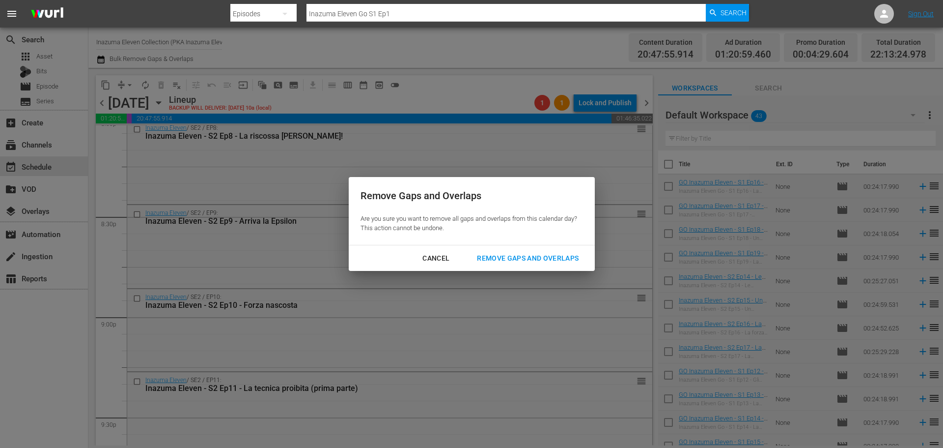
click at [528, 257] on div "Remove Gaps and Overlaps" at bounding box center [527, 258] width 117 height 12
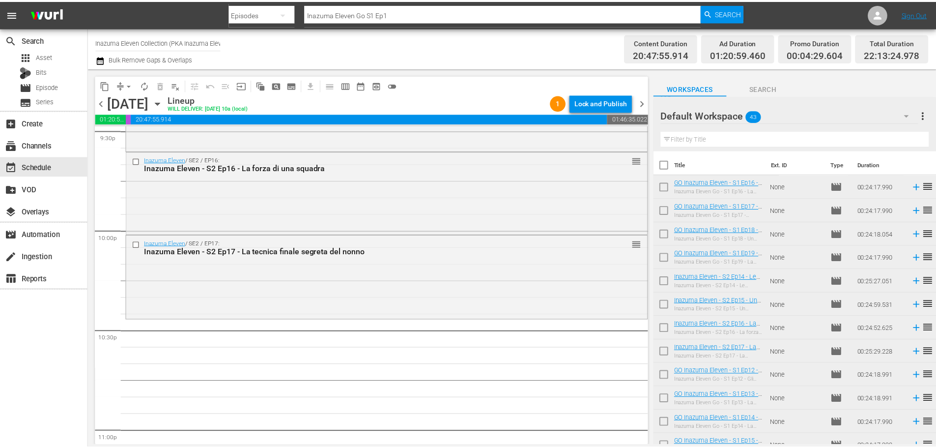
scroll to position [4294, 0]
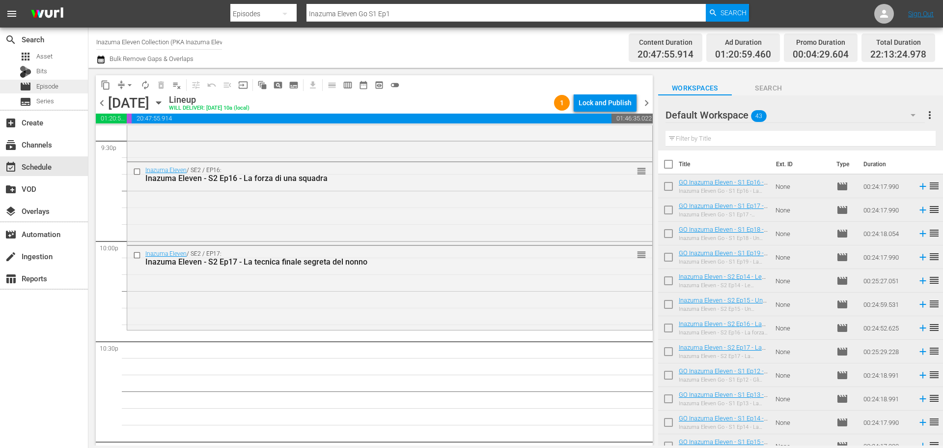
click at [58, 87] on span "Episode" at bounding box center [47, 87] width 22 height 10
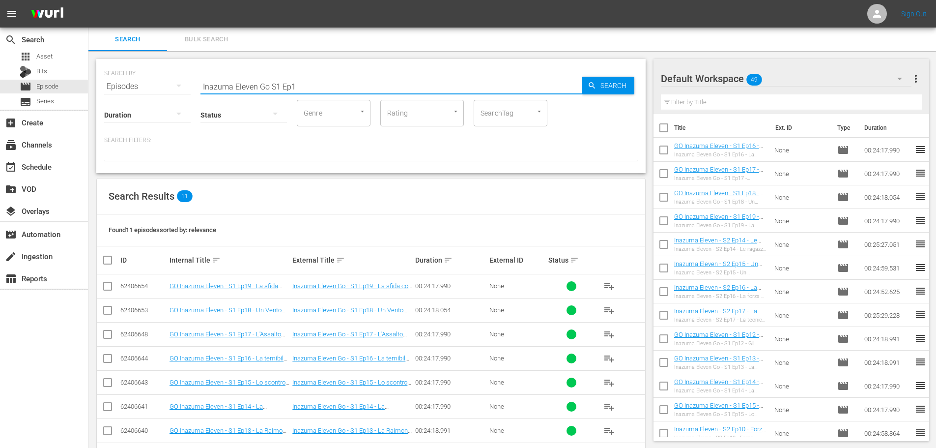
click at [270, 86] on input "Inazuma Eleven Go S1 Ep1" at bounding box center [390, 87] width 381 height 24
click at [611, 310] on span "playlist_add" at bounding box center [609, 310] width 12 height 12
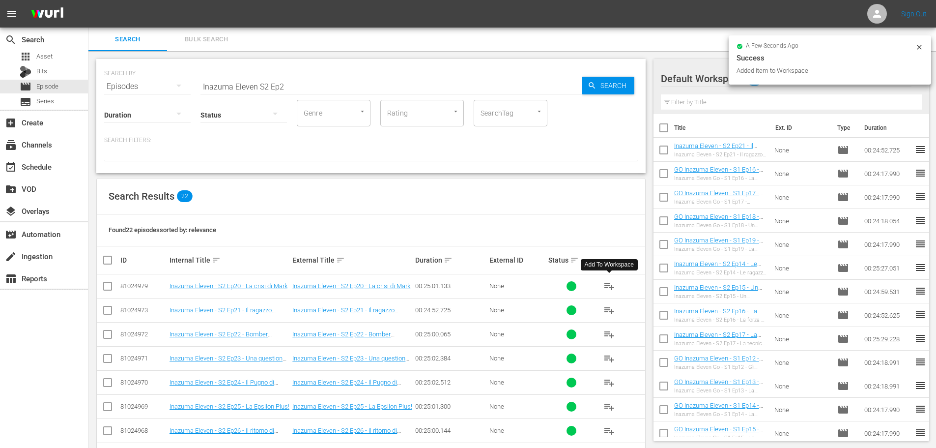
click at [608, 289] on span "playlist_add" at bounding box center [609, 286] width 12 height 12
drag, startPoint x: 294, startPoint y: 87, endPoint x: 301, endPoint y: 87, distance: 6.4
click at [294, 87] on input "Inazuma Eleven S2 Ep2" at bounding box center [390, 87] width 381 height 24
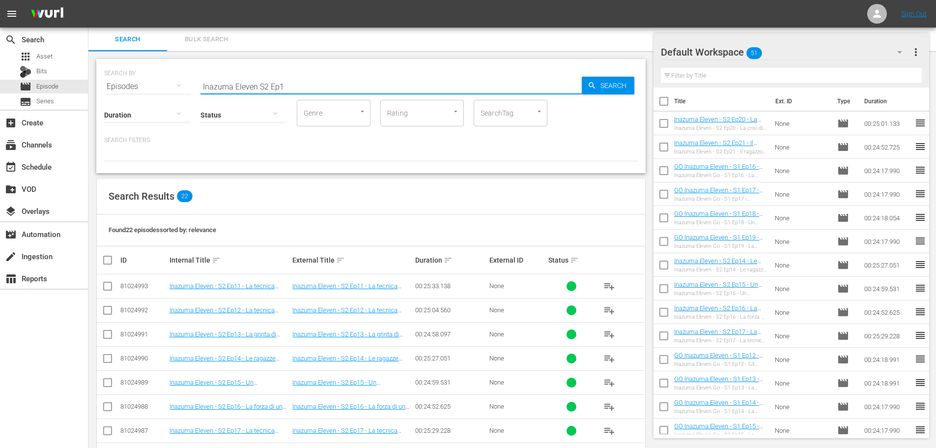
scroll to position [147, 0]
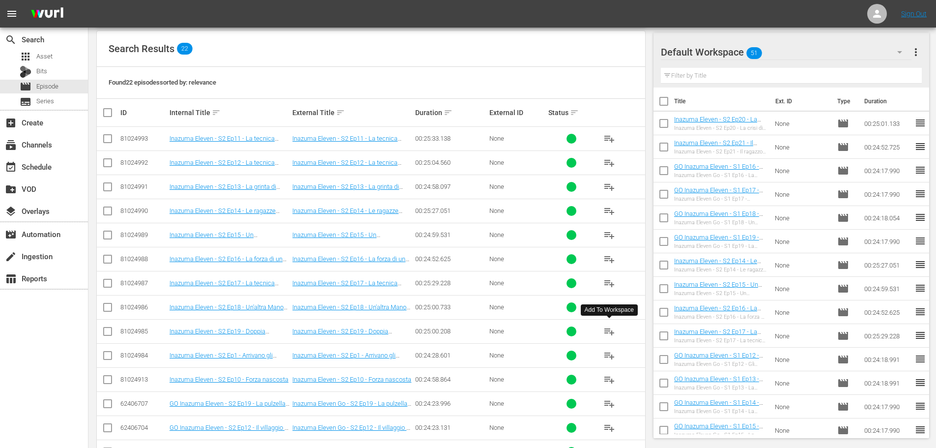
type input "Inazuma Eleven S2 Ep1"
click at [609, 330] on span "playlist_add" at bounding box center [609, 331] width 12 height 12
click at [610, 309] on span "playlist_add" at bounding box center [609, 307] width 12 height 12
click at [42, 169] on div "event_available Schedule" at bounding box center [27, 165] width 55 height 9
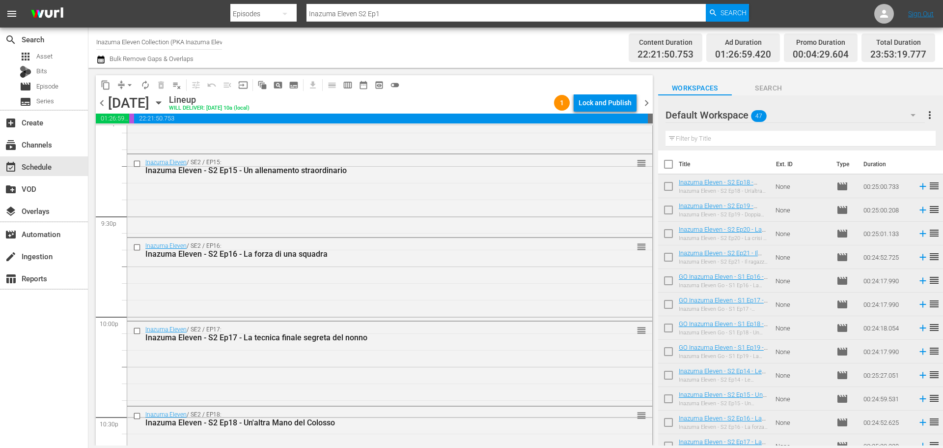
scroll to position [4218, 0]
click at [612, 98] on div "Lock and Publish" at bounding box center [605, 103] width 53 height 18
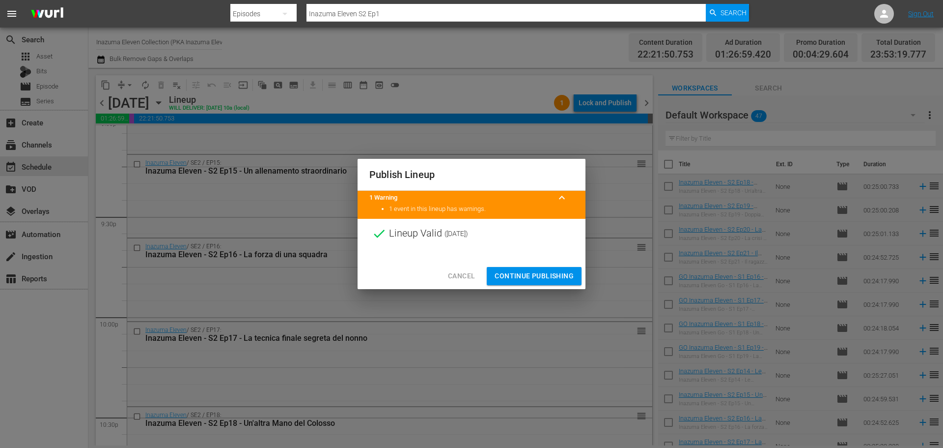
click at [564, 277] on span "Continue Publishing" at bounding box center [534, 276] width 79 height 12
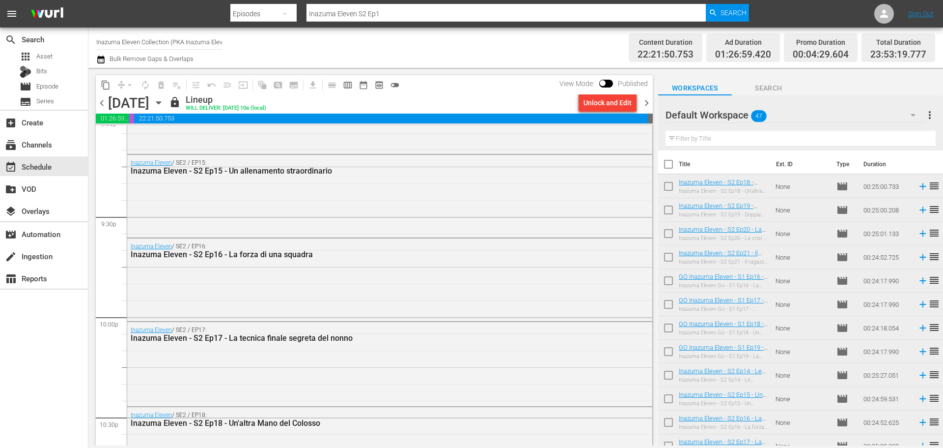
click at [647, 100] on span "chevron_right" at bounding box center [647, 103] width 12 height 12
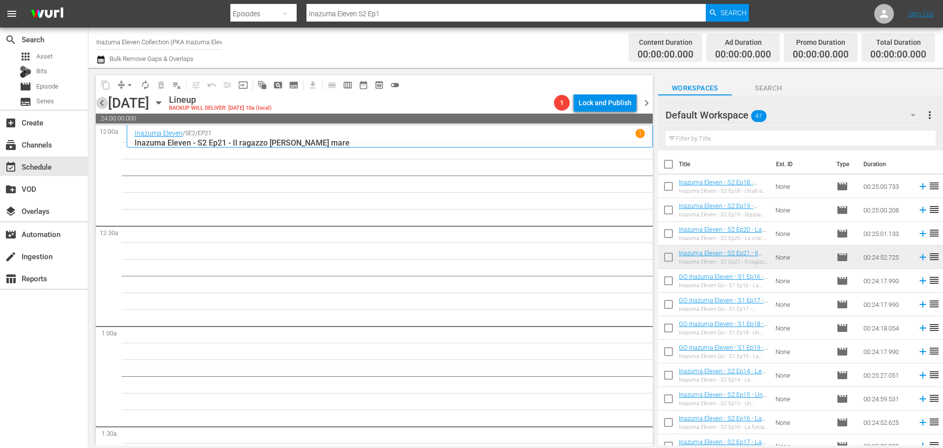
click at [99, 102] on span "chevron_left" at bounding box center [102, 103] width 12 height 12
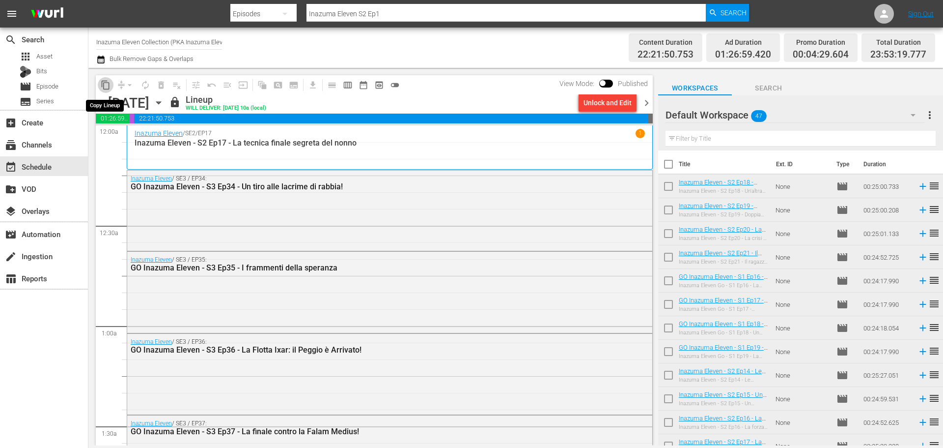
click at [103, 85] on span "content_copy" at bounding box center [106, 85] width 10 height 10
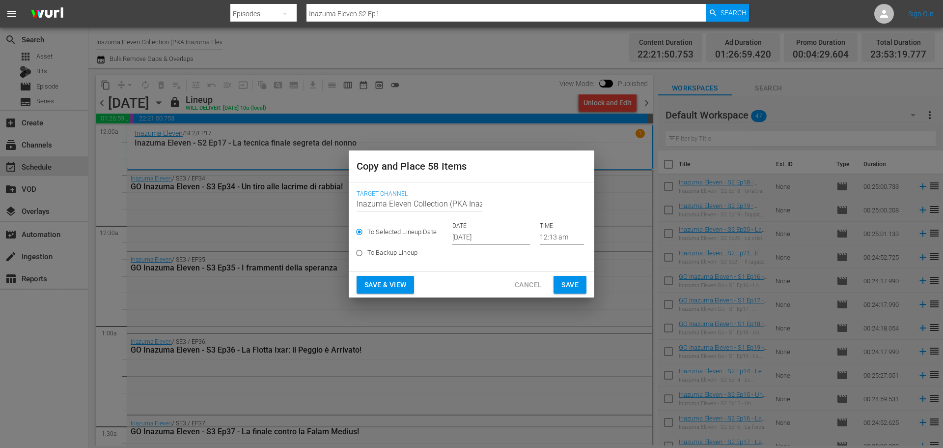
click at [481, 237] on input "[DATE]" at bounding box center [491, 237] width 78 height 15
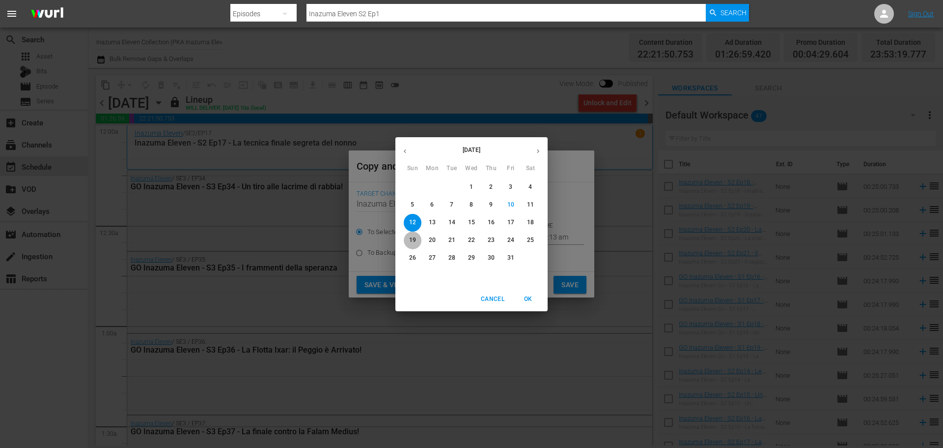
click at [419, 243] on span "19" at bounding box center [413, 240] width 18 height 8
type input "[DATE]"
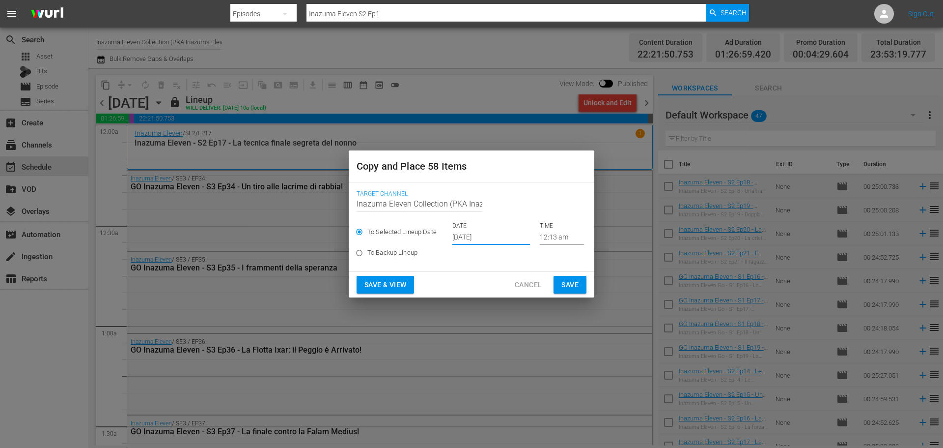
click at [400, 287] on span "Save & View" at bounding box center [386, 285] width 42 height 12
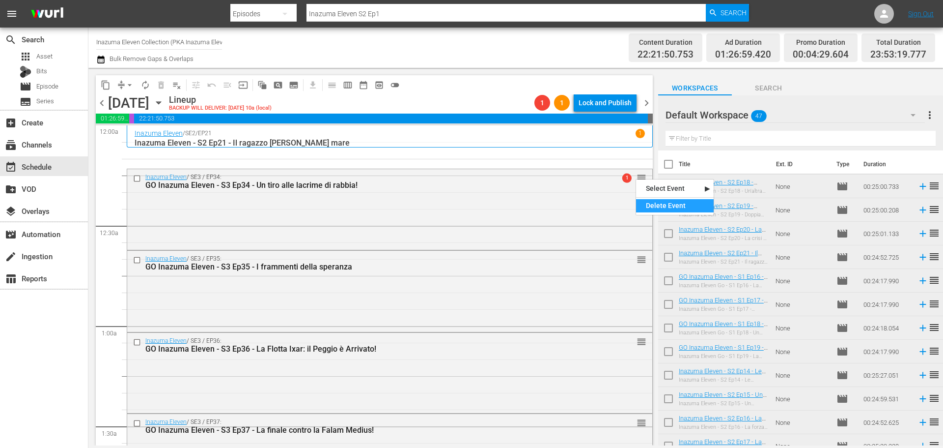
click at [653, 210] on div "Delete Event" at bounding box center [675, 205] width 78 height 13
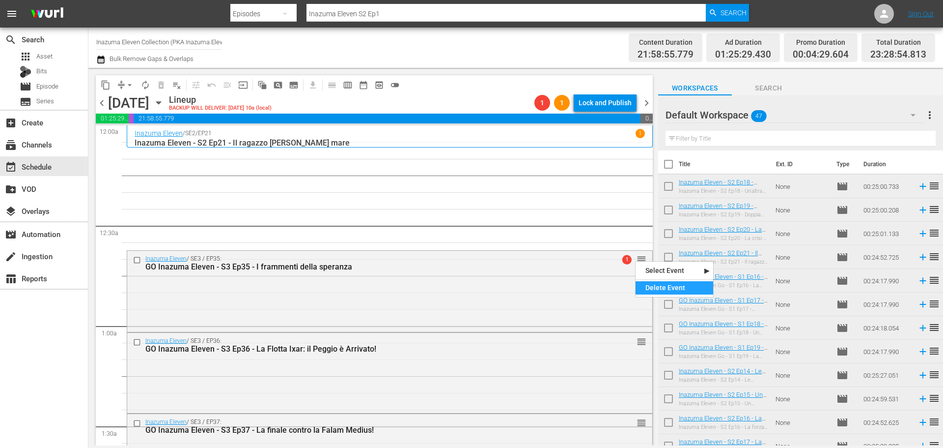
click at [657, 282] on div "Delete Event" at bounding box center [675, 287] width 78 height 13
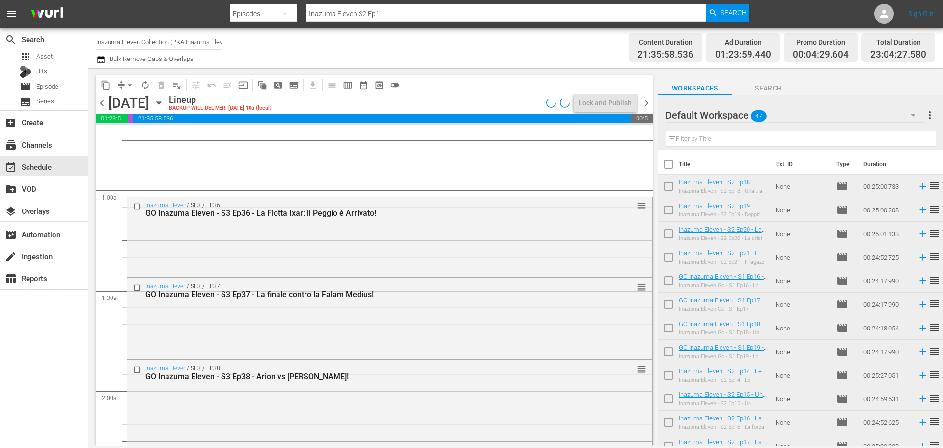
scroll to position [147, 0]
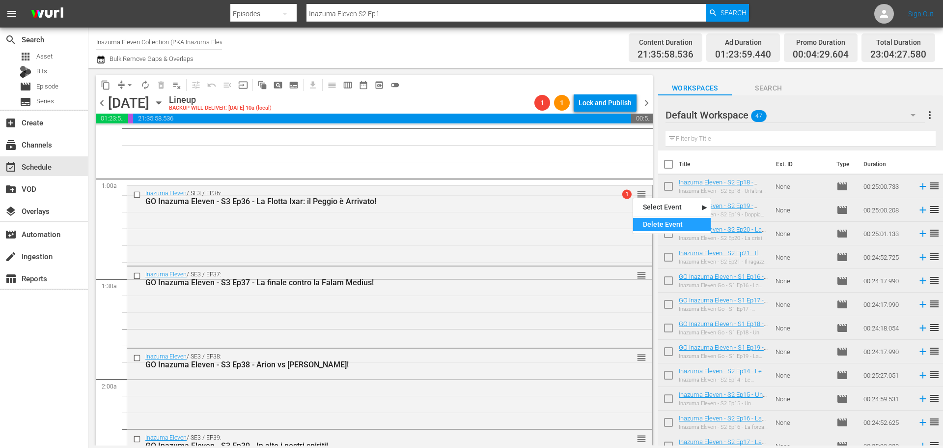
click at [653, 227] on div "Delete Event" at bounding box center [672, 224] width 78 height 13
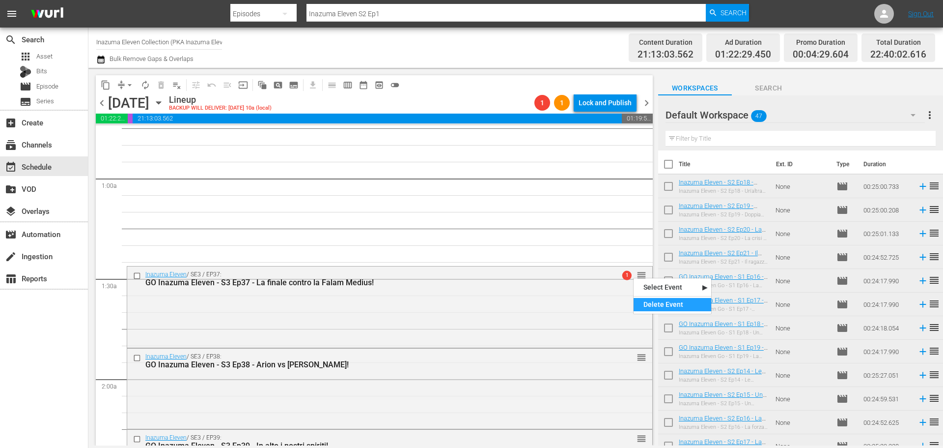
click at [654, 306] on div "Delete Event" at bounding box center [673, 304] width 78 height 13
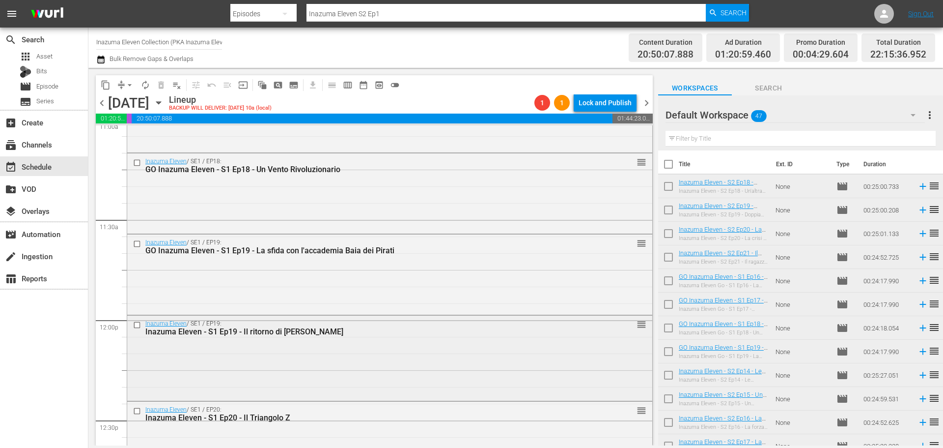
scroll to position [2260, 0]
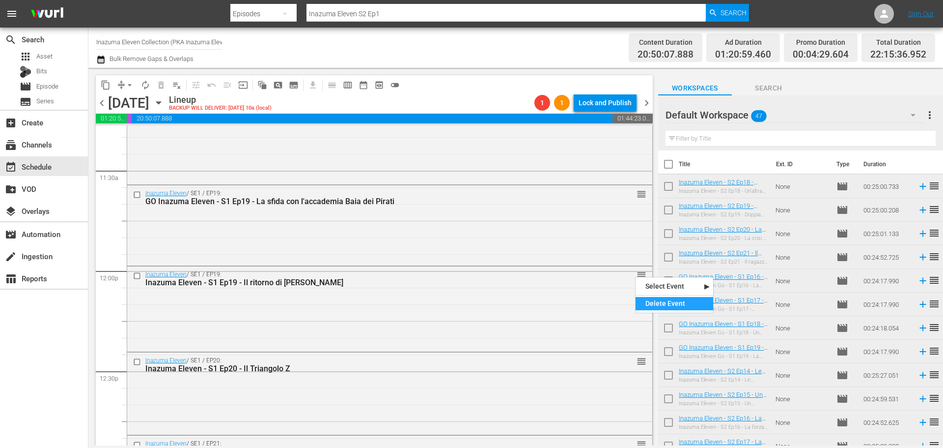
click at [644, 304] on div "Delete Event" at bounding box center [675, 303] width 78 height 13
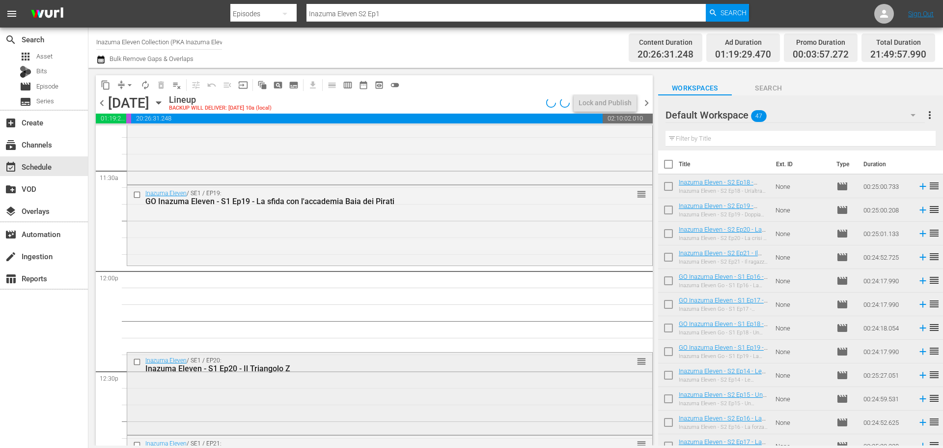
scroll to position [2309, 0]
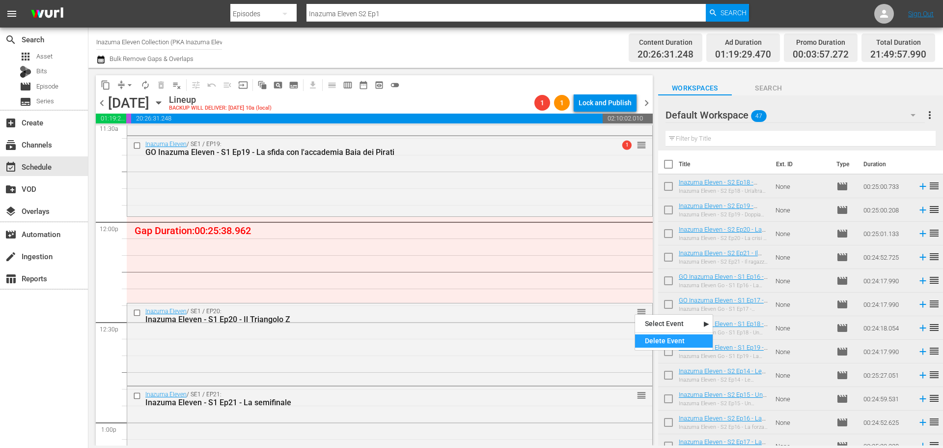
click at [651, 338] on div "Delete Event" at bounding box center [674, 340] width 78 height 13
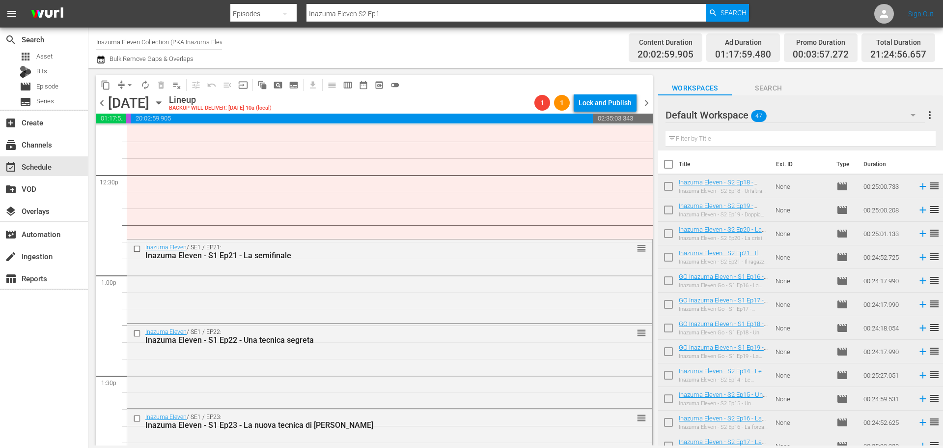
scroll to position [2456, 0]
click at [657, 281] on div "Delete Event" at bounding box center [671, 277] width 78 height 13
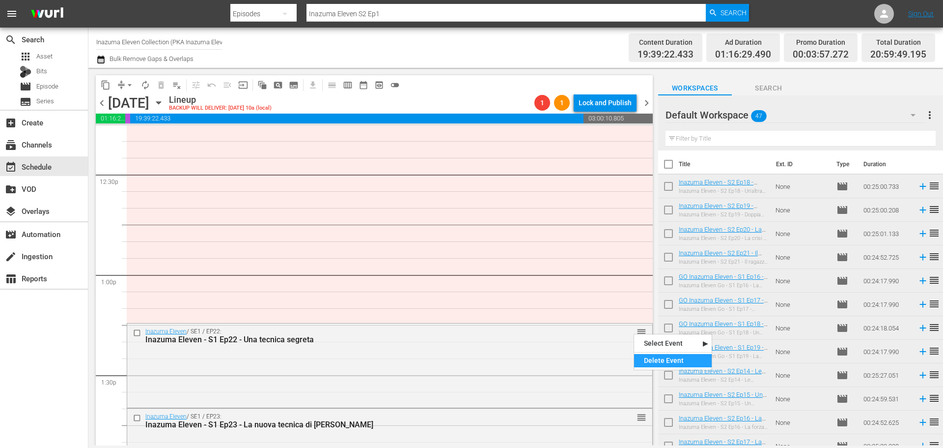
click at [641, 356] on div "Delete Event" at bounding box center [673, 360] width 78 height 13
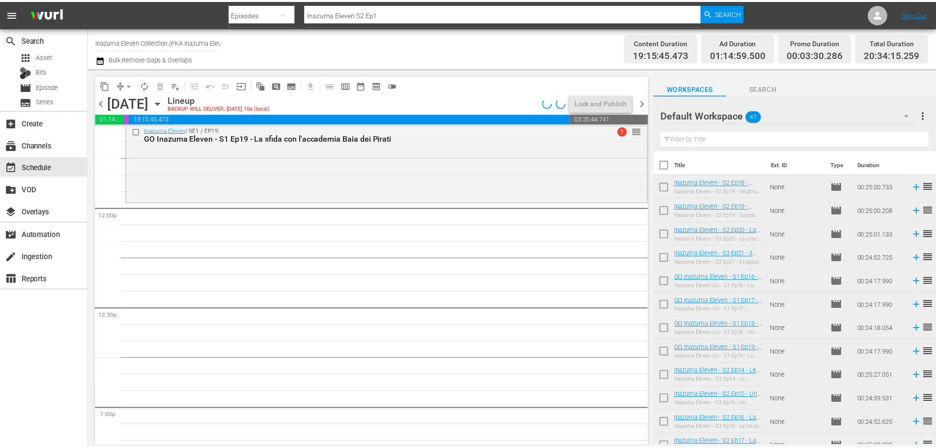
scroll to position [2309, 0]
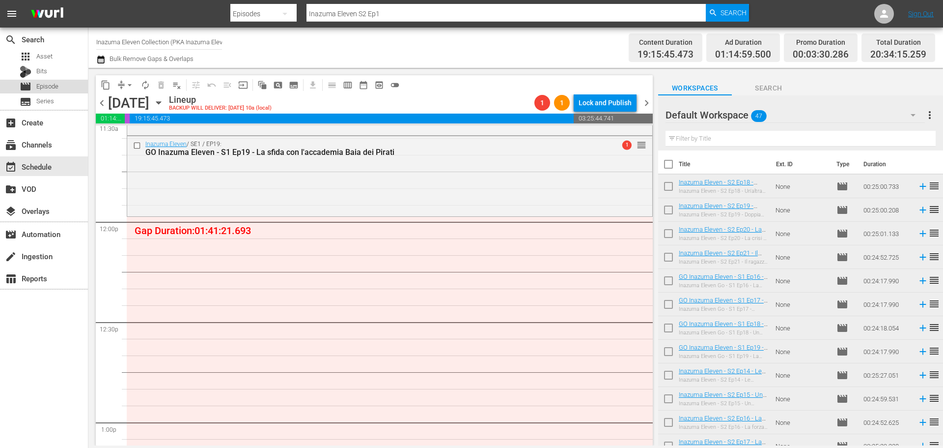
click at [48, 87] on span "Episode" at bounding box center [47, 87] width 22 height 10
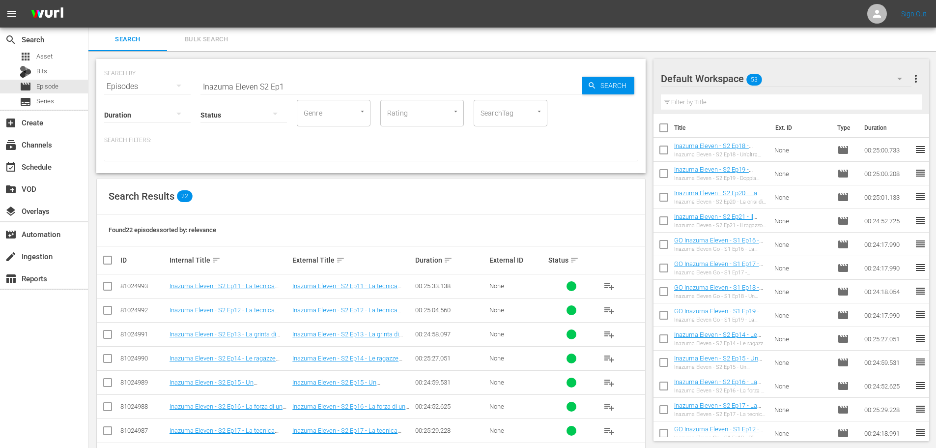
click at [266, 85] on input "Inazuma Eleven S2 Ep1" at bounding box center [390, 87] width 381 height 24
click at [315, 83] on input "Inazuma Eleven Go S1 Ep1" at bounding box center [390, 87] width 381 height 24
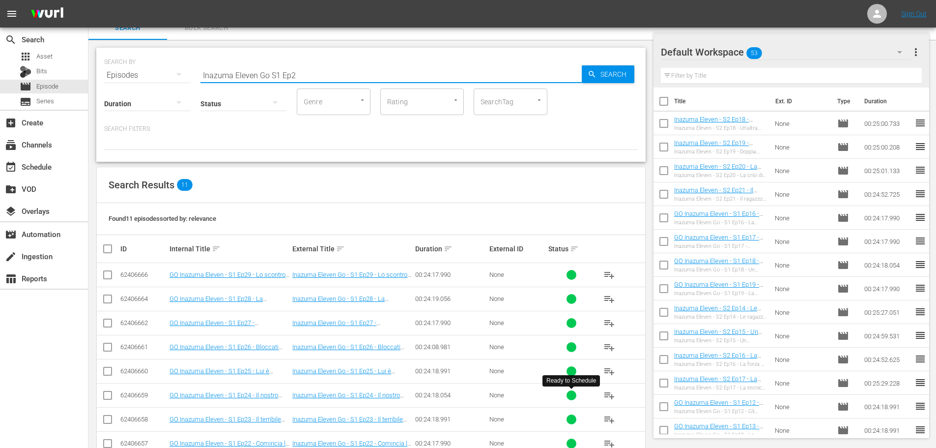
scroll to position [110, 0]
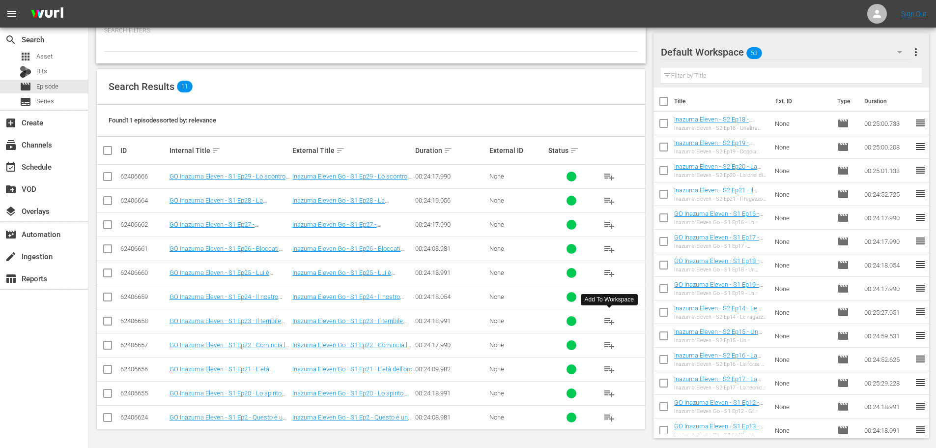
type input "Inazuma Eleven Go S1 Ep2"
click at [610, 317] on span "playlist_add" at bounding box center [609, 321] width 12 height 12
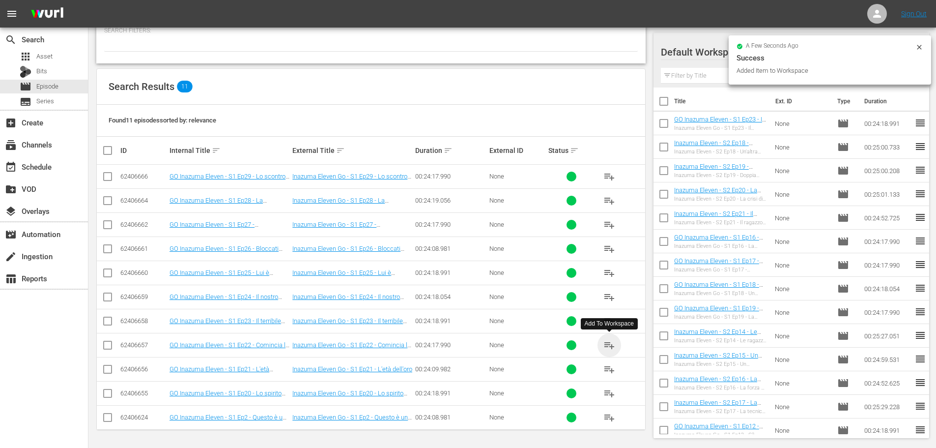
click at [613, 342] on span "playlist_add" at bounding box center [609, 345] width 12 height 12
click at [610, 368] on span "playlist_add" at bounding box center [609, 369] width 12 height 12
click at [610, 393] on span "playlist_add" at bounding box center [609, 393] width 12 height 12
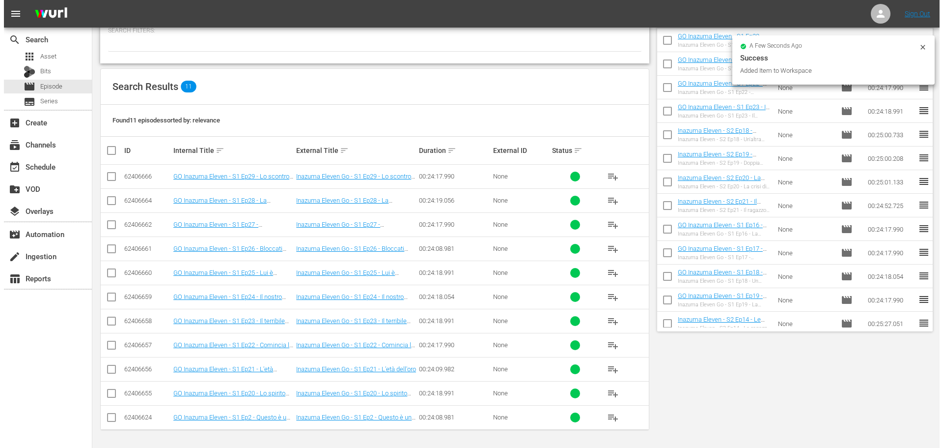
scroll to position [0, 0]
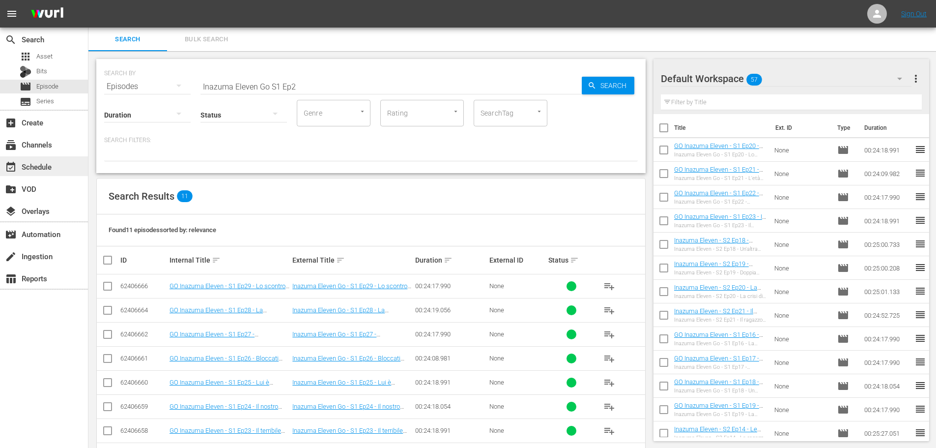
click at [62, 167] on div "event_available Schedule" at bounding box center [44, 166] width 88 height 20
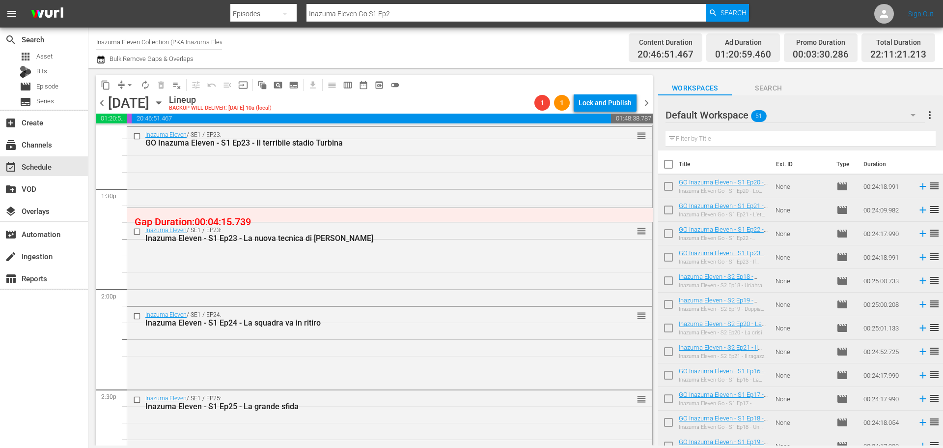
scroll to position [2501, 0]
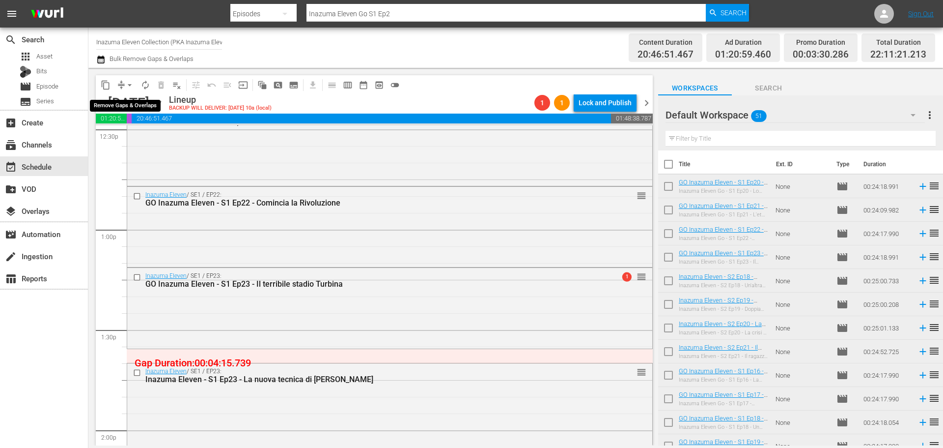
click at [128, 87] on span "arrow_drop_down" at bounding box center [130, 85] width 10 height 10
click at [140, 140] on li "Align to End of Previous Day" at bounding box center [130, 137] width 103 height 16
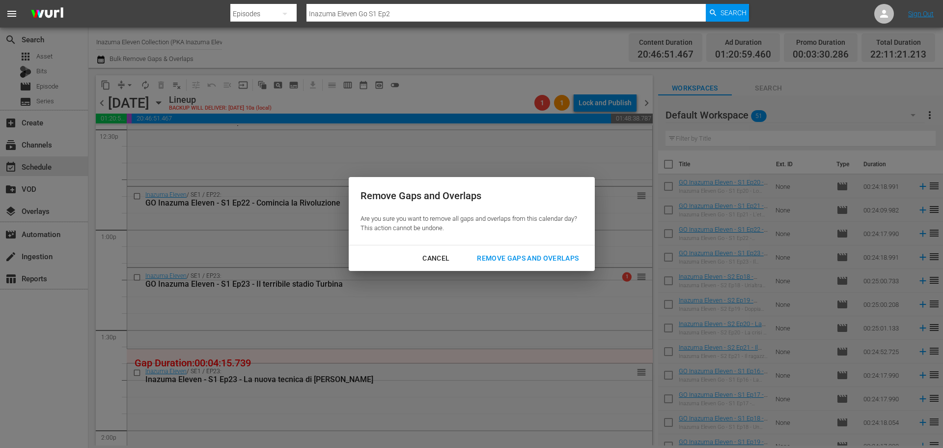
click at [573, 263] on div "Remove Gaps and Overlaps" at bounding box center [527, 258] width 117 height 12
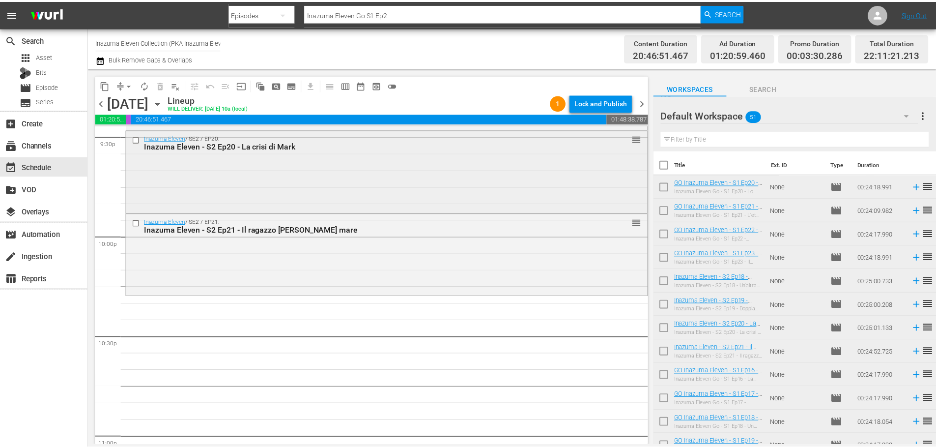
scroll to position [4294, 0]
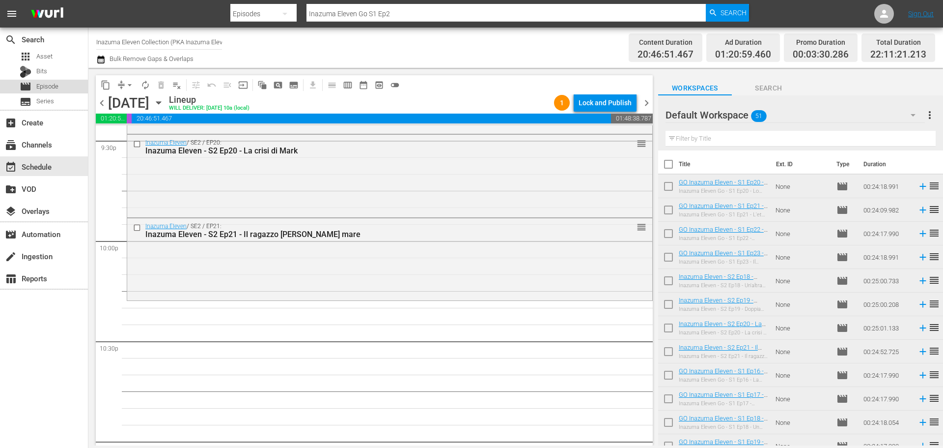
click at [62, 84] on div "movie Episode" at bounding box center [44, 87] width 88 height 14
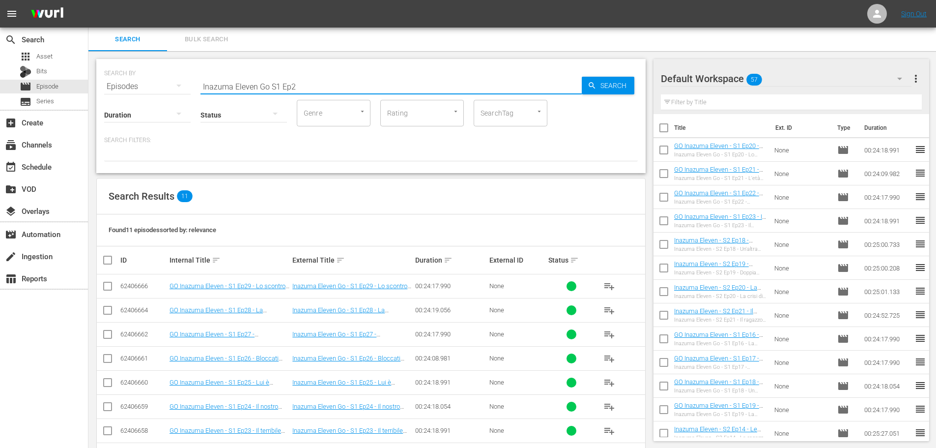
drag, startPoint x: 259, startPoint y: 86, endPoint x: 265, endPoint y: 87, distance: 5.5
click at [259, 86] on input "Inazuma Eleven Go S1 Ep2" at bounding box center [390, 87] width 381 height 24
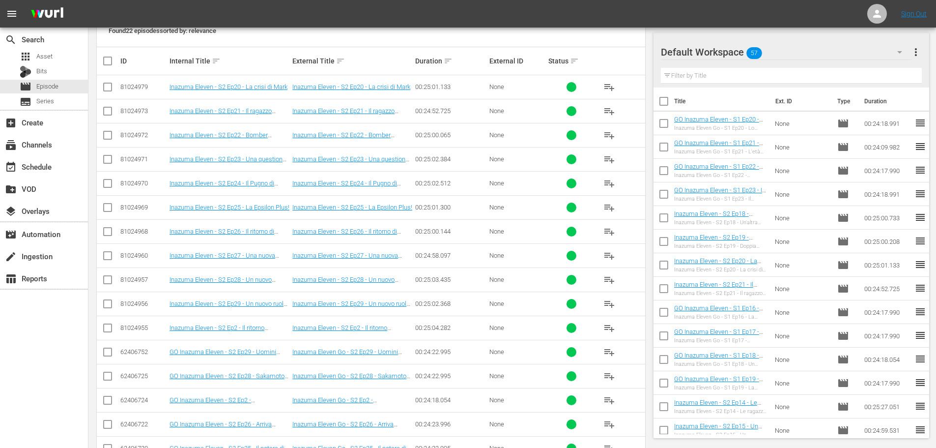
scroll to position [197, 0]
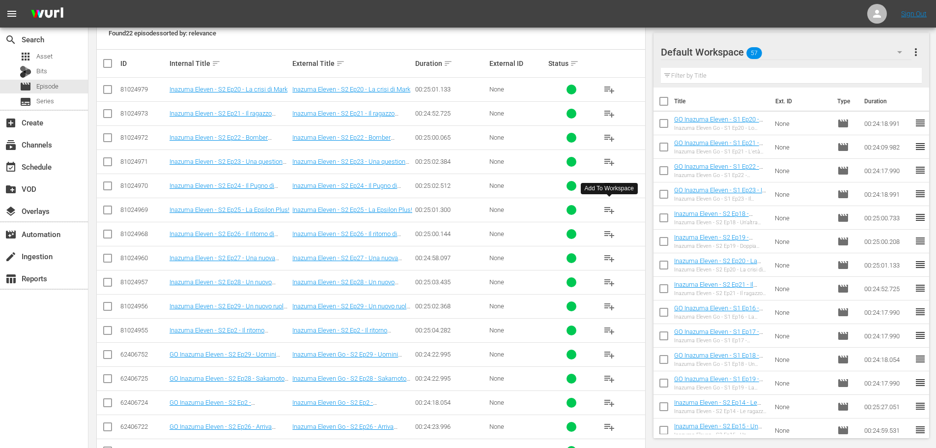
type input "Inazuma Eleven S2 Ep2"
click at [613, 210] on span "playlist_add" at bounding box center [609, 210] width 12 height 12
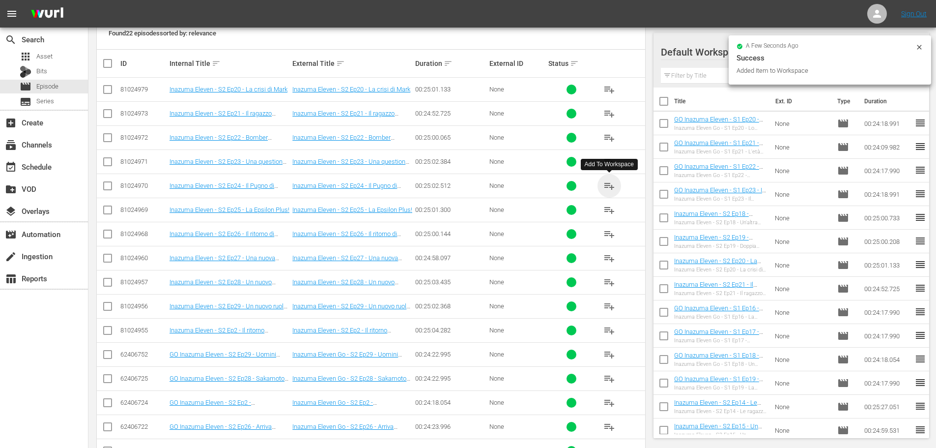
click at [609, 185] on span "playlist_add" at bounding box center [609, 186] width 12 height 12
click at [612, 164] on span "playlist_add" at bounding box center [609, 162] width 12 height 12
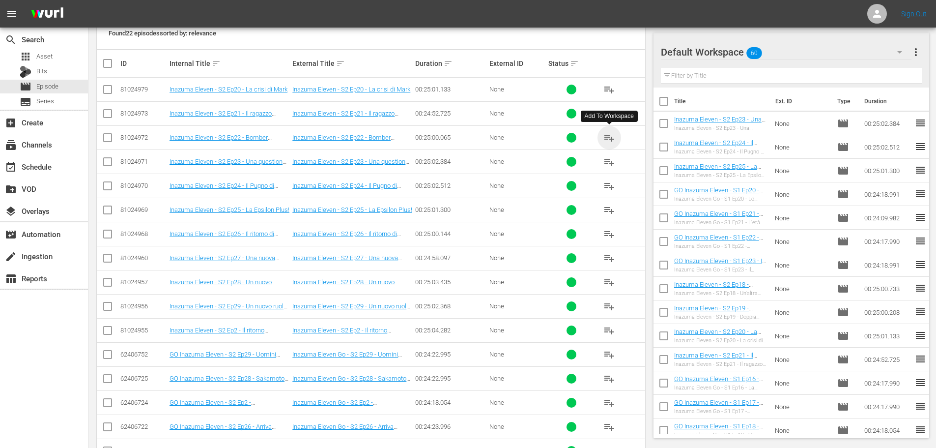
click at [607, 140] on span "playlist_add" at bounding box center [609, 138] width 12 height 12
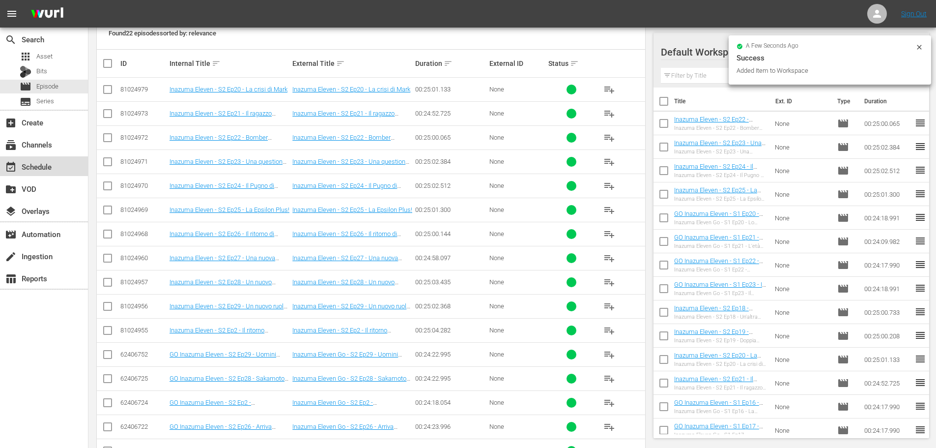
click at [20, 167] on div "event_available Schedule" at bounding box center [27, 165] width 55 height 9
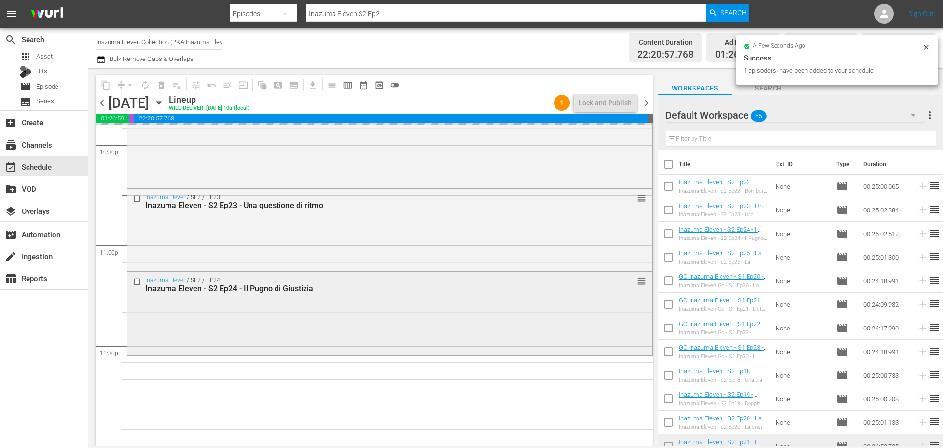
scroll to position [4491, 0]
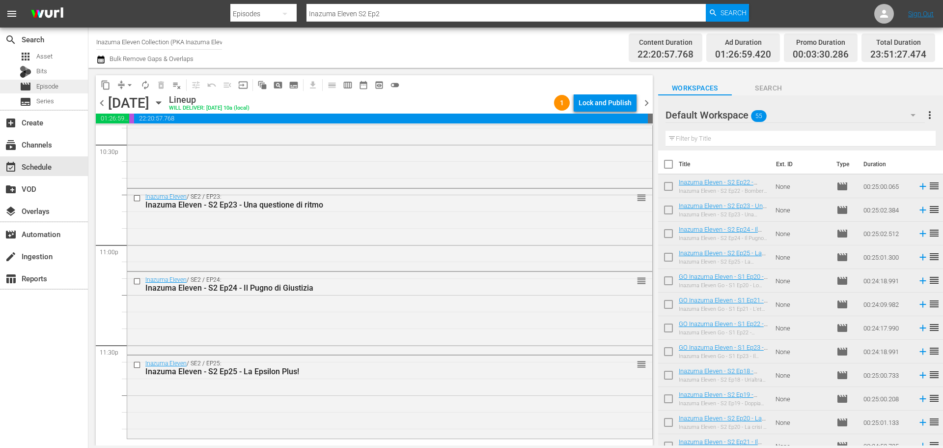
click at [74, 83] on div "movie Episode" at bounding box center [44, 87] width 88 height 14
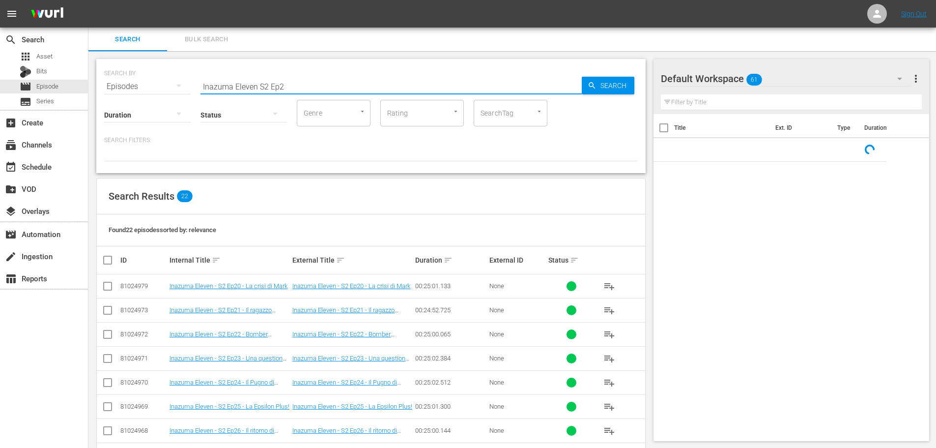
click at [323, 82] on input "Inazuma Eleven S2 Ep2" at bounding box center [390, 87] width 381 height 24
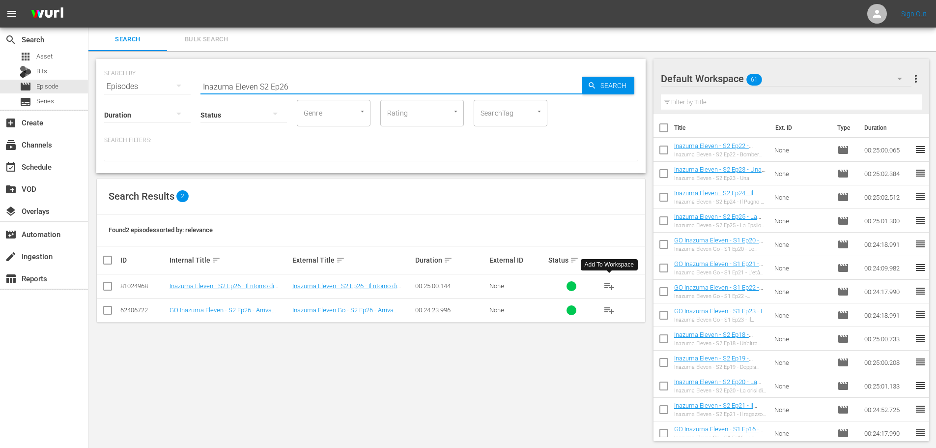
type input "Inazuma Eleven S2 Ep26"
click at [609, 286] on span "playlist_add" at bounding box center [609, 286] width 12 height 12
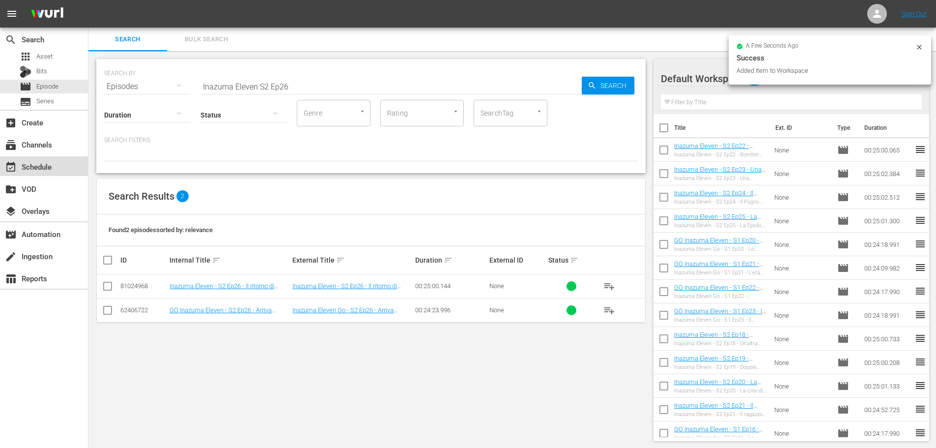
click at [55, 164] on div "event_available Schedule" at bounding box center [27, 165] width 55 height 9
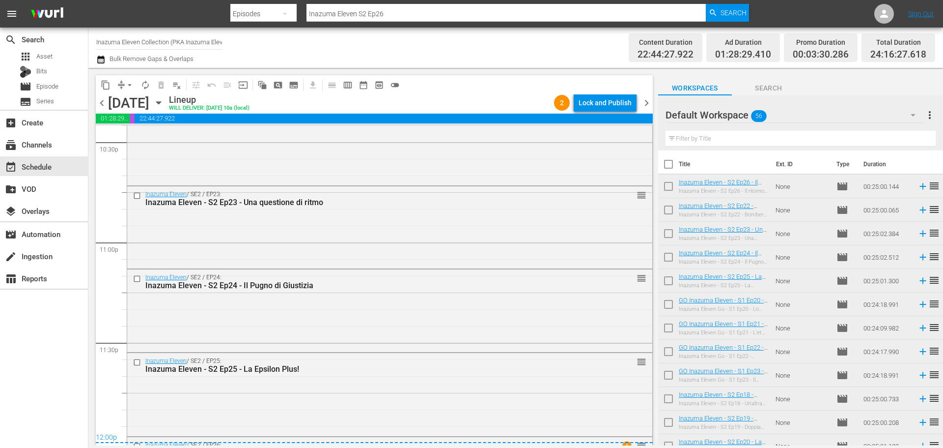
scroll to position [4568, 0]
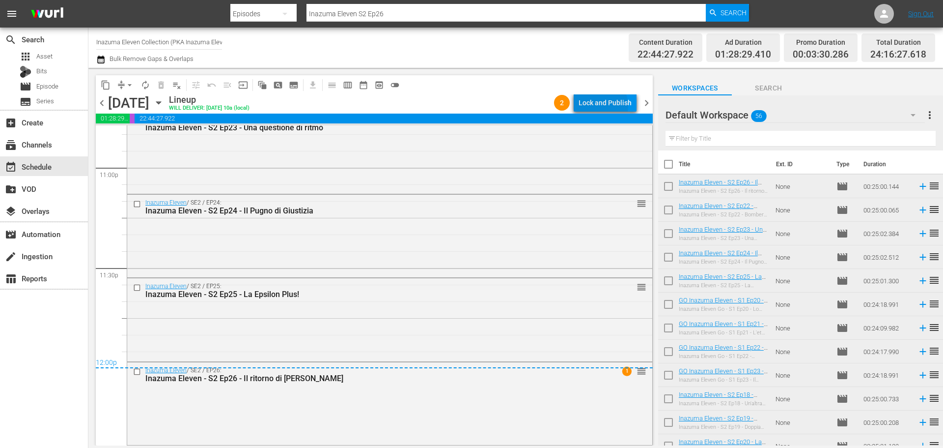
click at [602, 105] on div "Lock and Publish" at bounding box center [605, 103] width 53 height 18
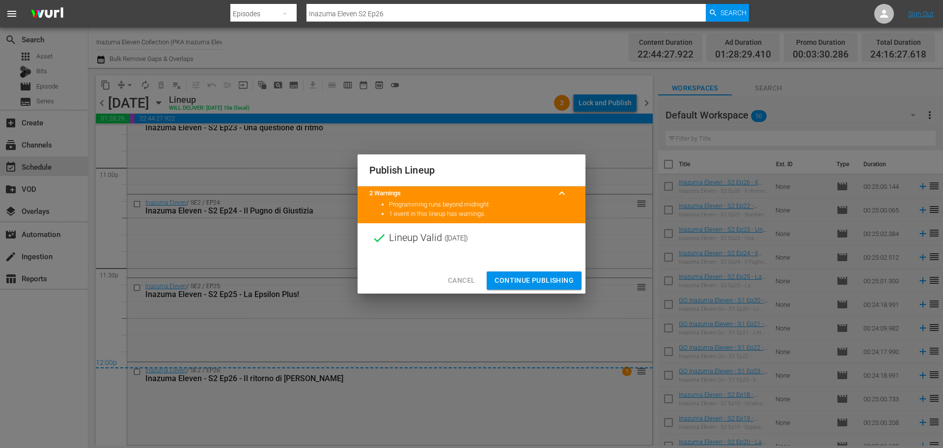
click at [569, 277] on span "Continue Publishing" at bounding box center [534, 280] width 79 height 12
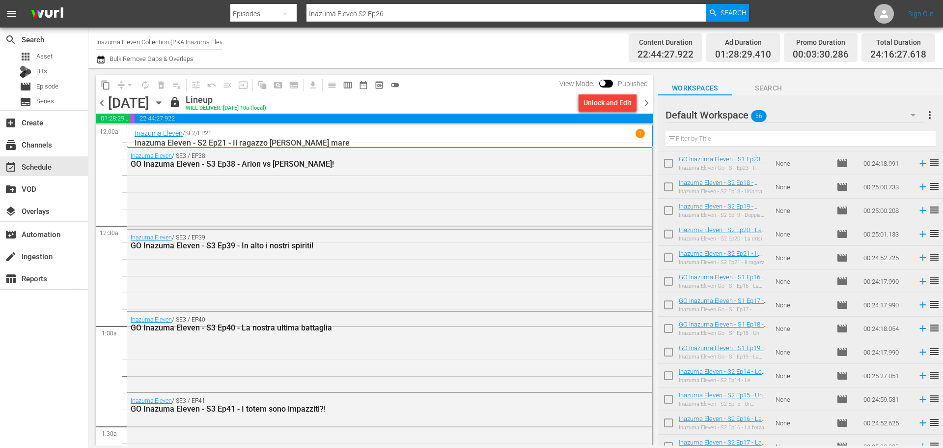
scroll to position [0, 0]
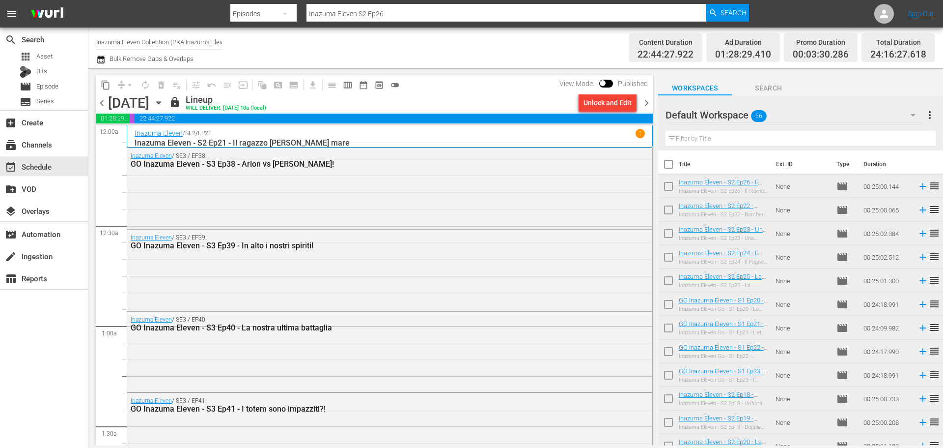
click at [668, 171] on input "checkbox" at bounding box center [668, 166] width 21 height 21
checkbox input "true"
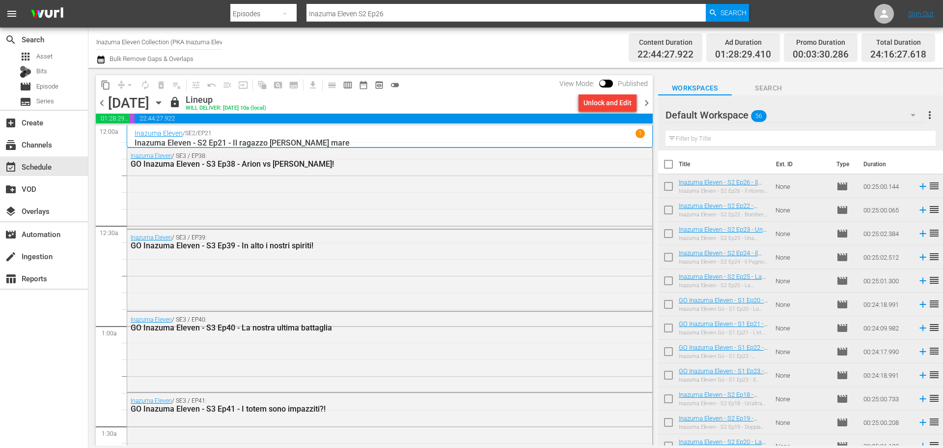
checkbox input "true"
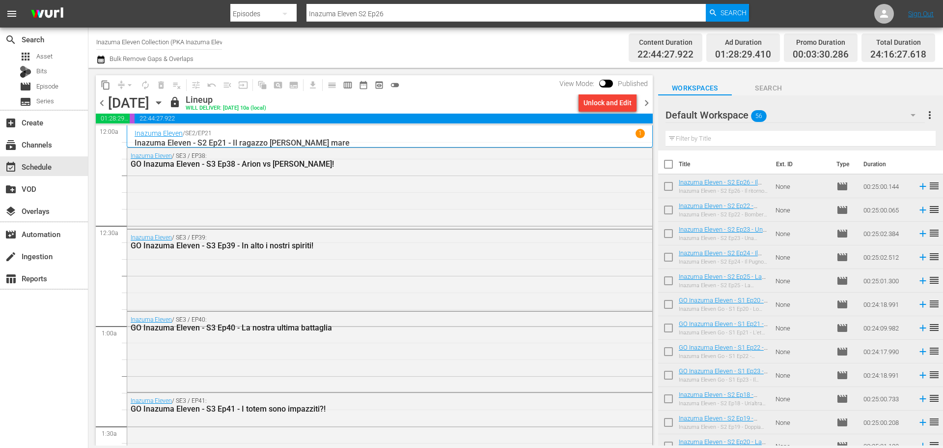
checkbox input "true"
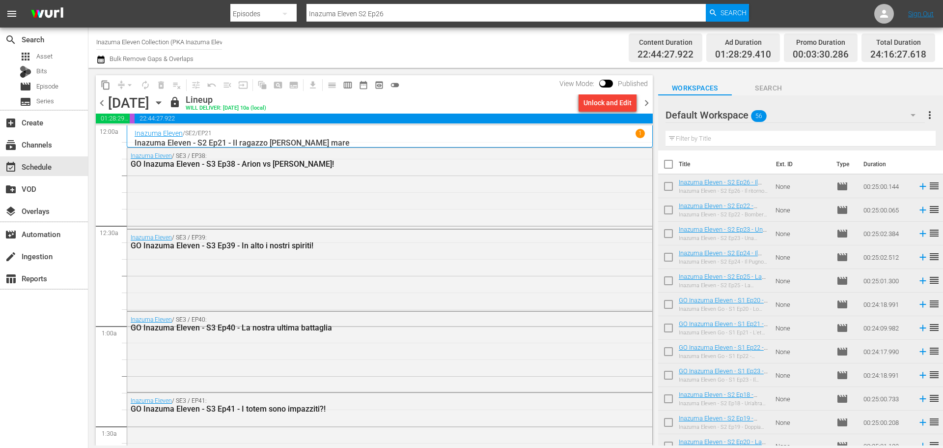
checkbox input "true"
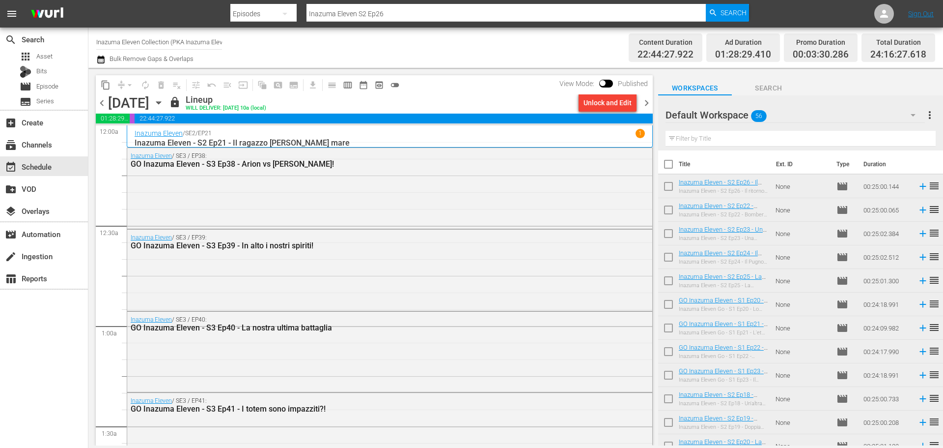
checkbox input "true"
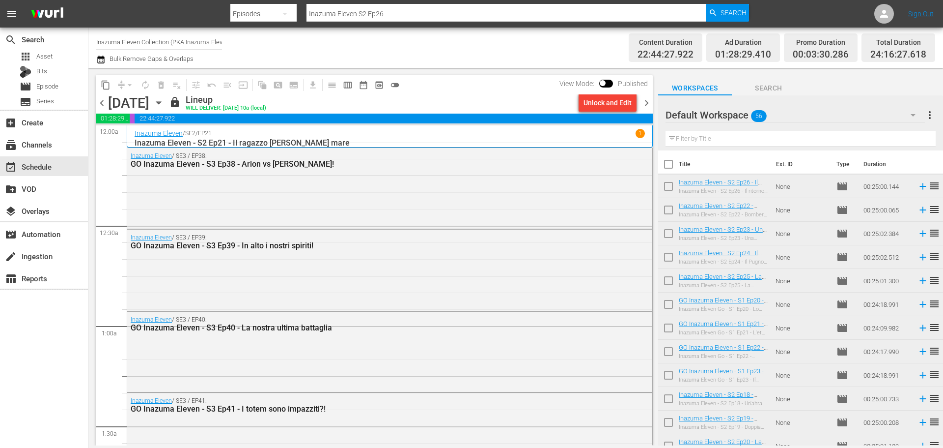
checkbox input "true"
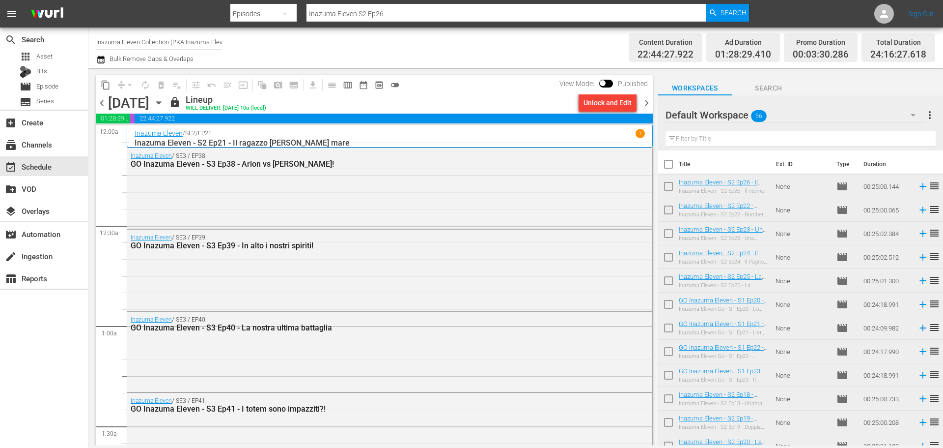
checkbox input "true"
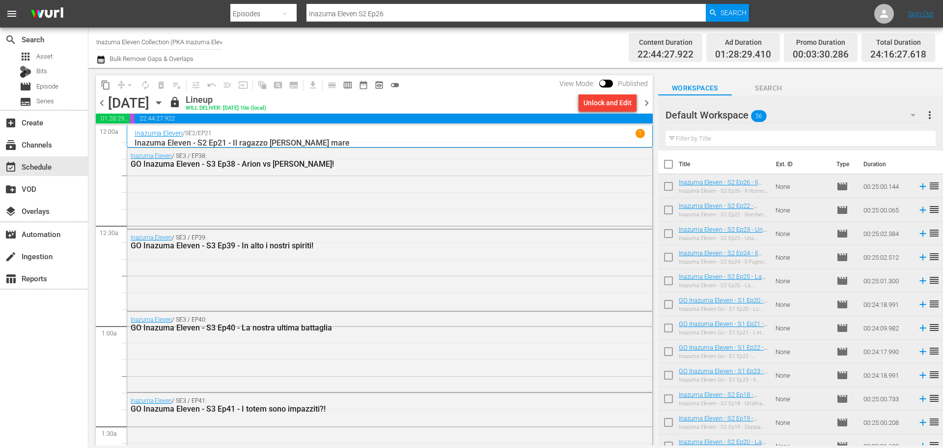
checkbox input "true"
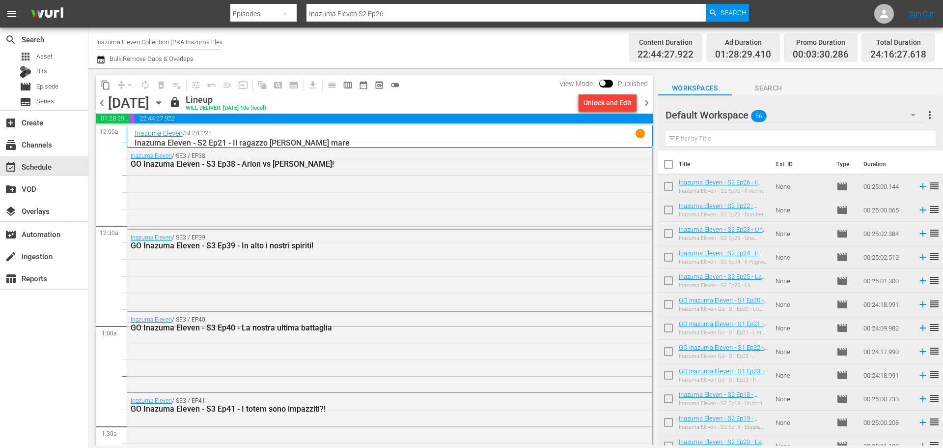
checkbox input "true"
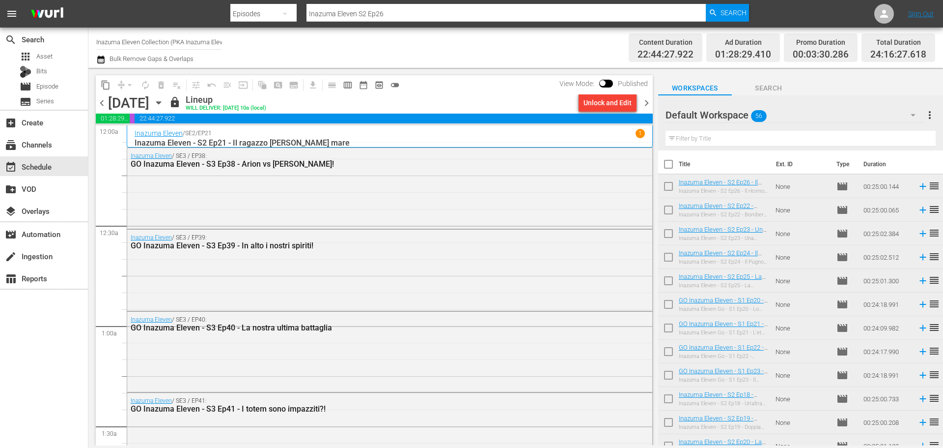
checkbox input "true"
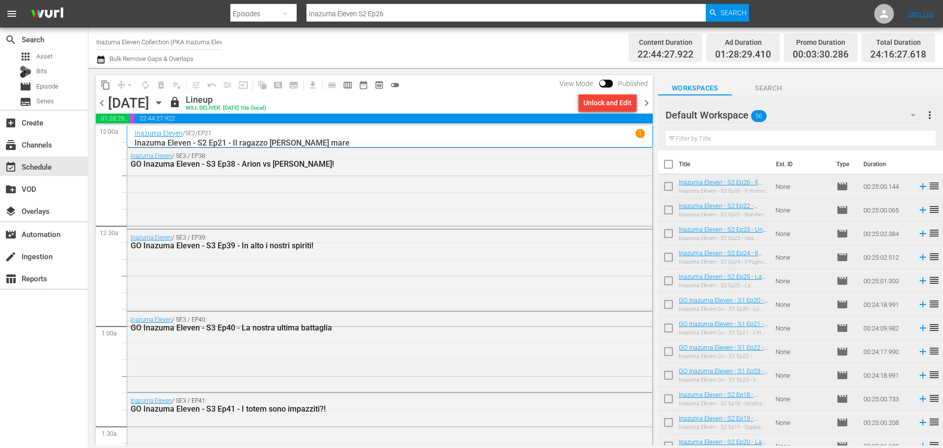
checkbox input "true"
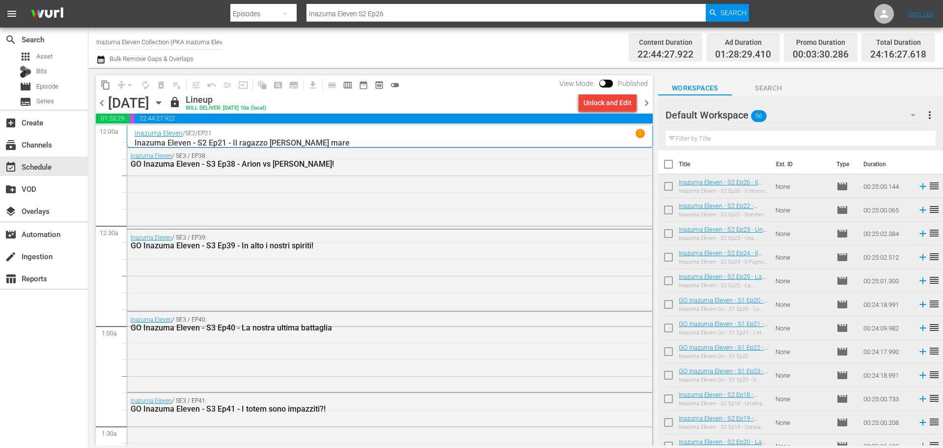
checkbox input "true"
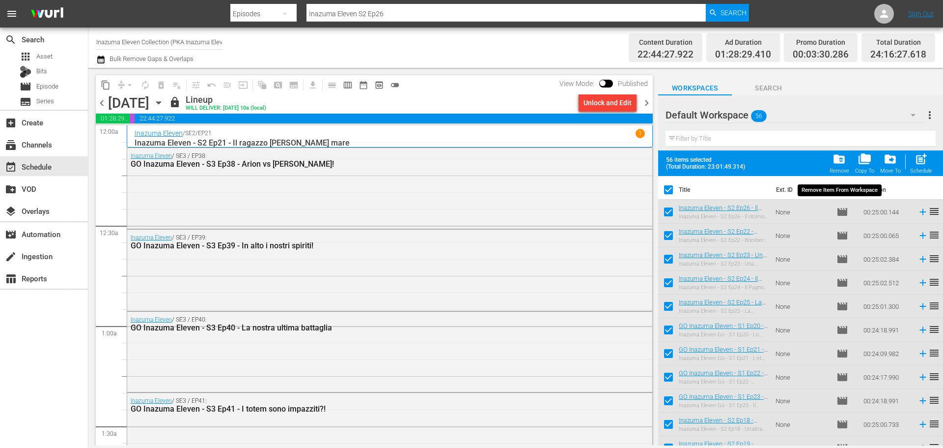
click at [844, 169] on div "Remove" at bounding box center [840, 171] width 20 height 6
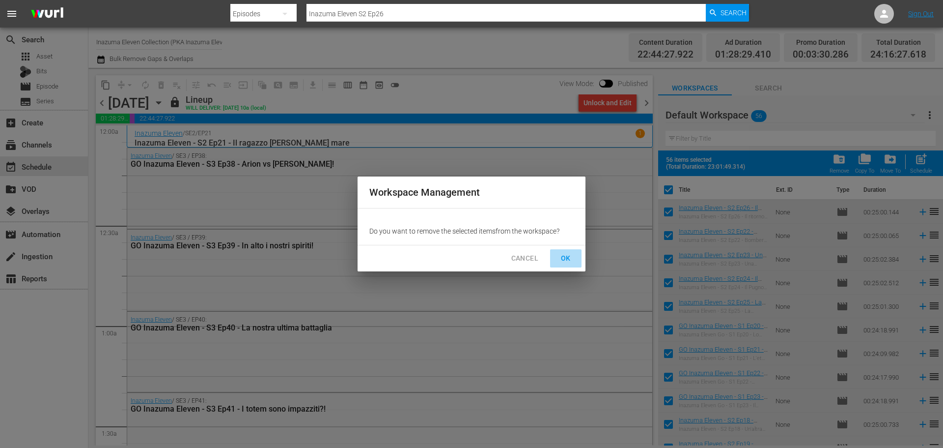
click at [567, 258] on span "OK" at bounding box center [566, 258] width 16 height 12
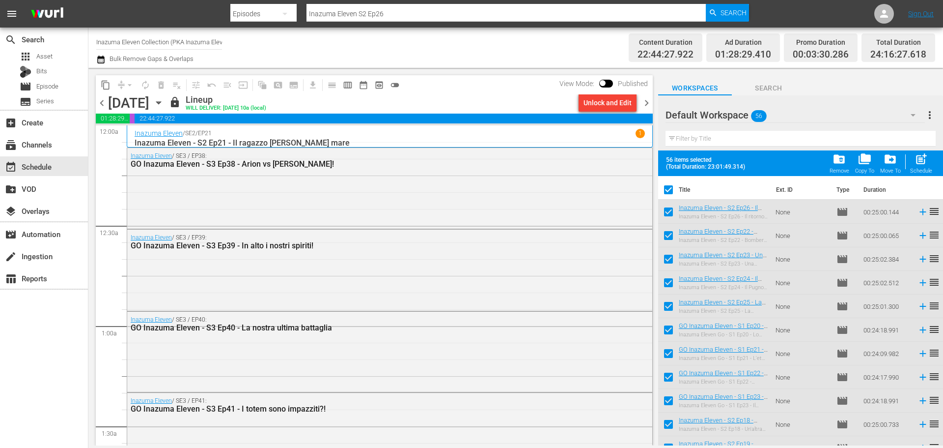
checkbox input "false"
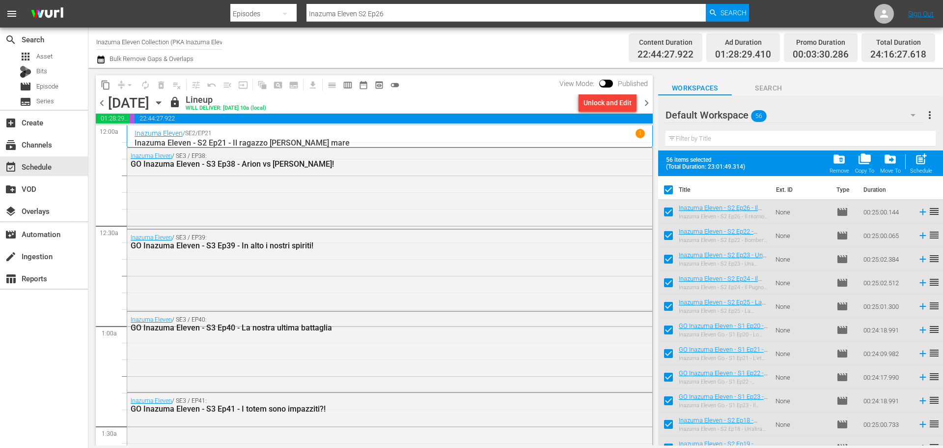
checkbox input "false"
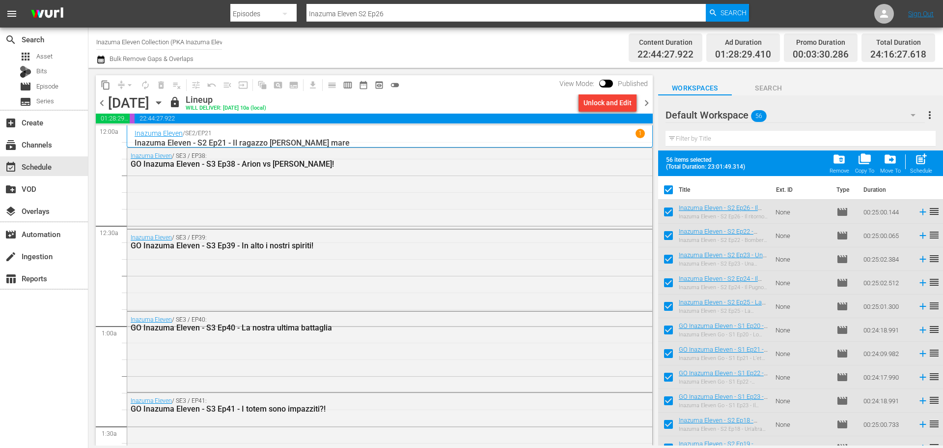
checkbox input "false"
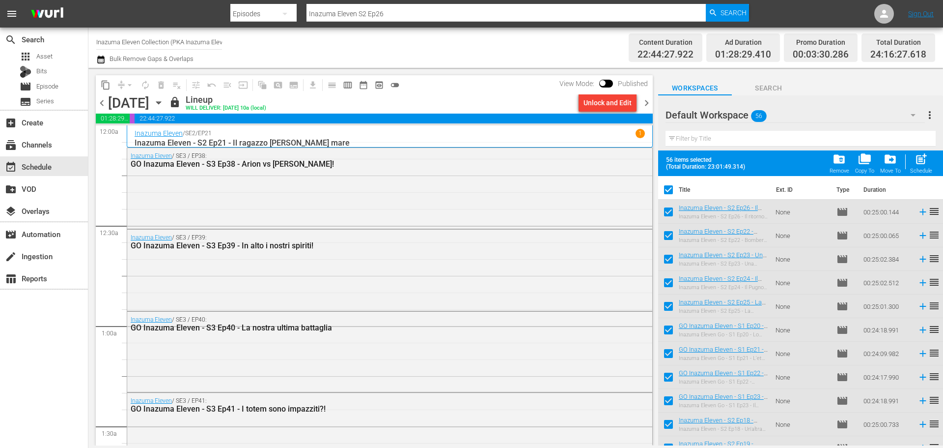
checkbox input "false"
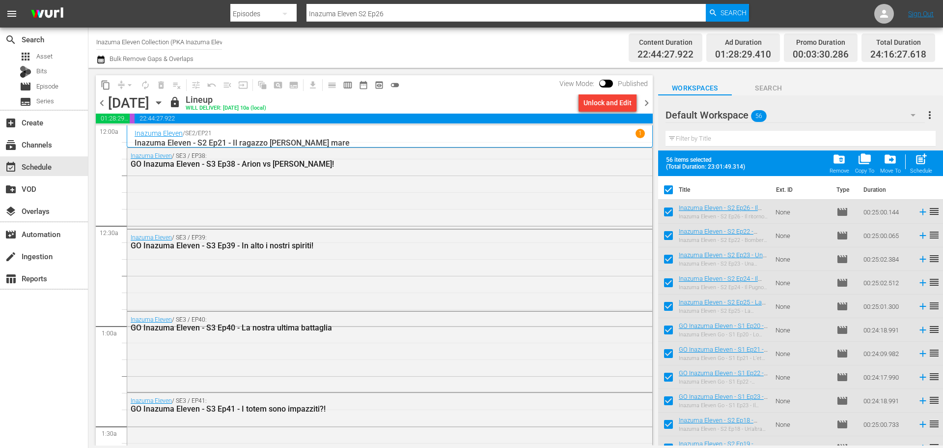
checkbox input "false"
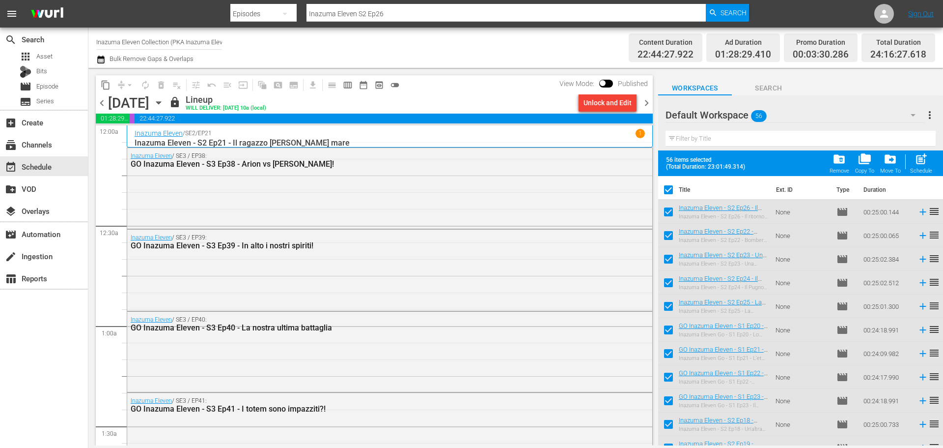
checkbox input "false"
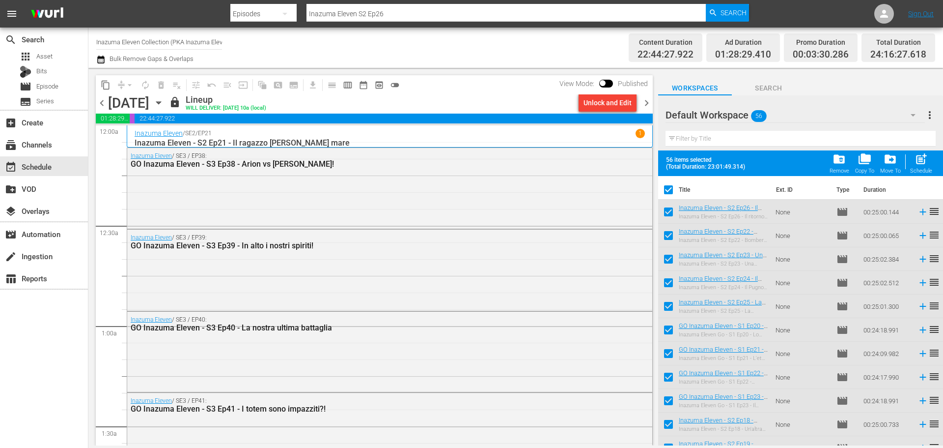
checkbox input "false"
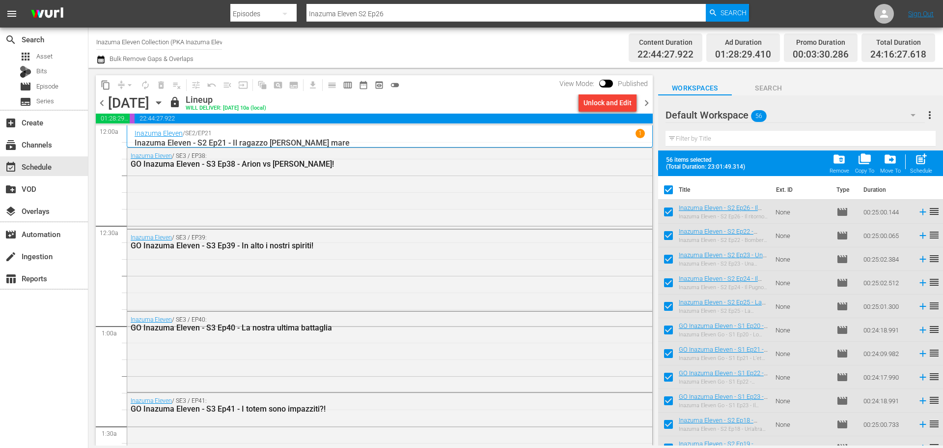
checkbox input "false"
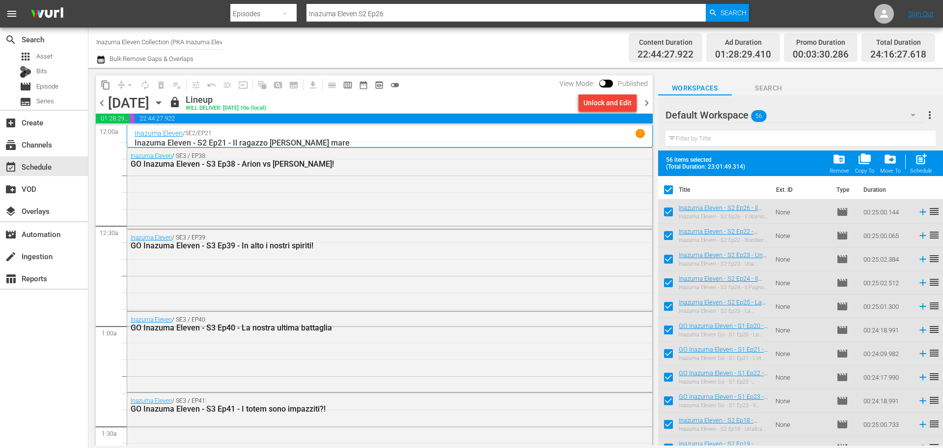
checkbox input "false"
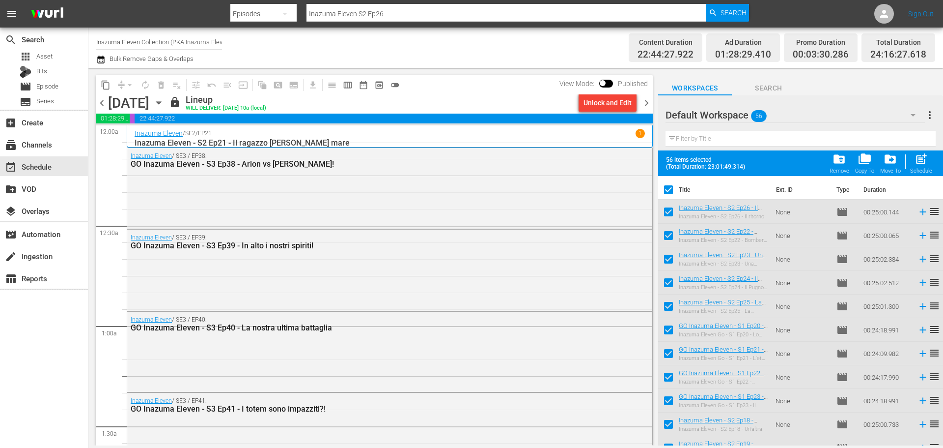
checkbox input "false"
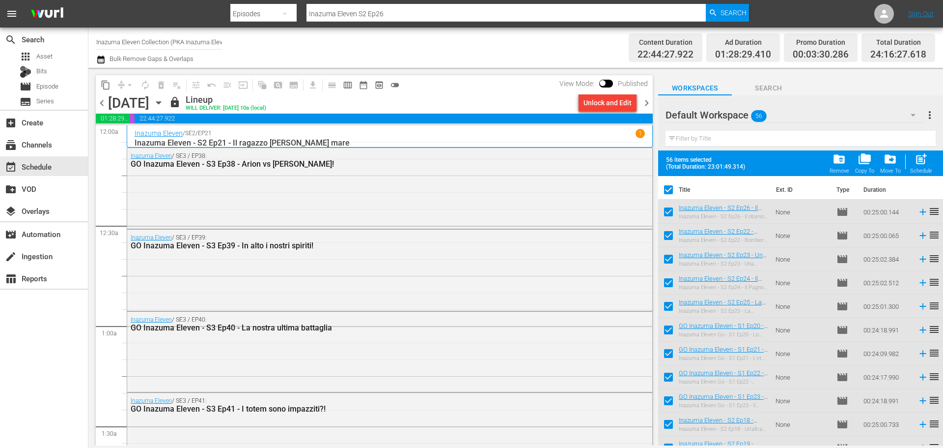
checkbox input "false"
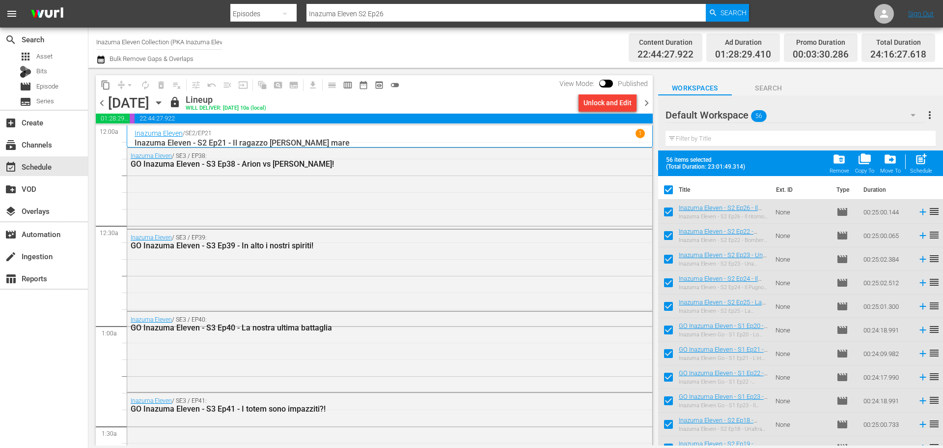
checkbox input "false"
